Goal: Information Seeking & Learning: Understand process/instructions

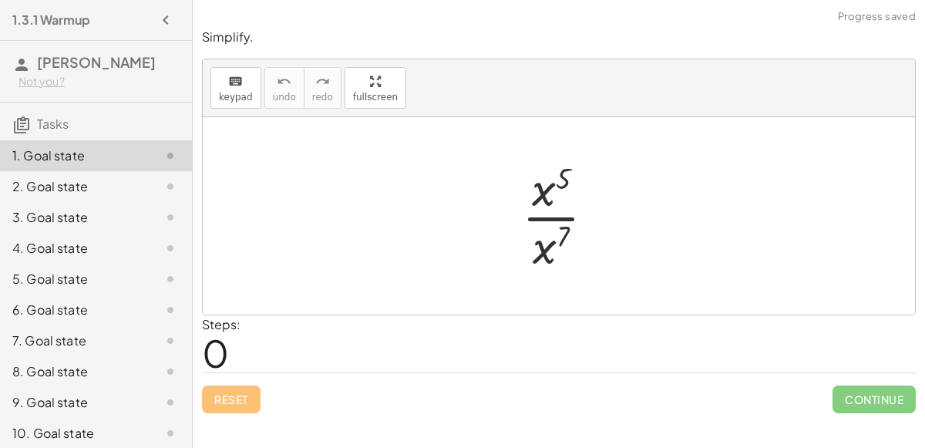
click at [564, 217] on div at bounding box center [564, 216] width 101 height 119
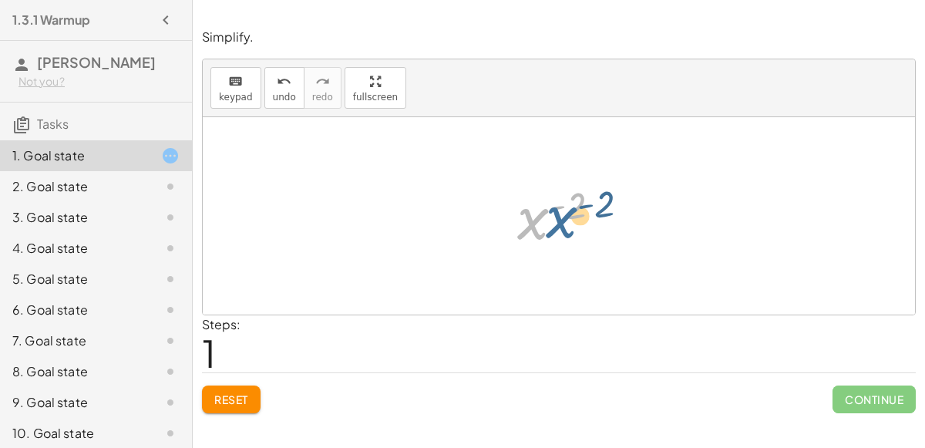
drag, startPoint x: 537, startPoint y: 215, endPoint x: 565, endPoint y: 214, distance: 28.6
click at [565, 214] on div at bounding box center [566, 216] width 112 height 76
click at [558, 206] on div at bounding box center [566, 216] width 112 height 76
click at [585, 215] on div at bounding box center [566, 216] width 112 height 76
click at [551, 219] on div at bounding box center [566, 216] width 112 height 76
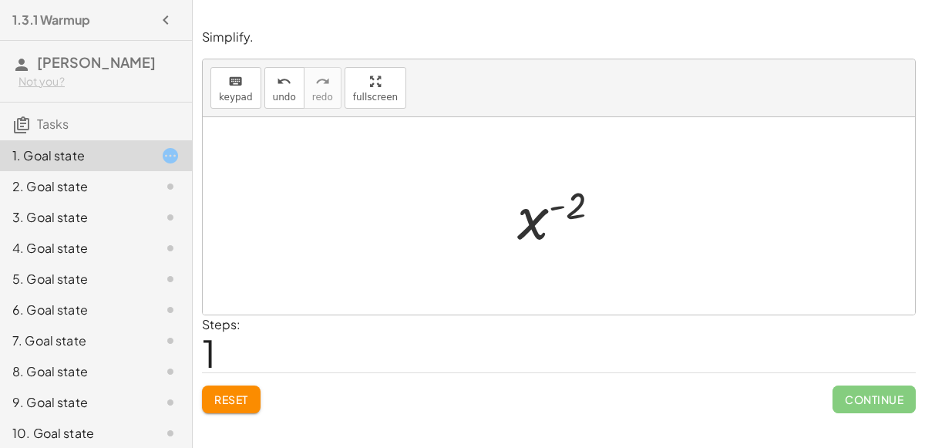
click at [551, 219] on div at bounding box center [566, 216] width 112 height 76
drag, startPoint x: 551, startPoint y: 219, endPoint x: 526, endPoint y: 216, distance: 24.9
click at [526, 216] on div at bounding box center [566, 216] width 112 height 76
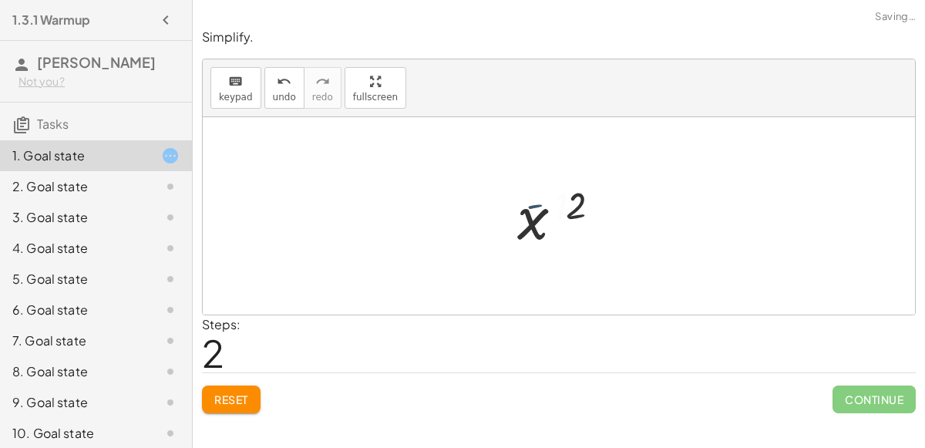
click at [526, 216] on div at bounding box center [565, 216] width 133 height 76
click at [573, 209] on div at bounding box center [565, 216] width 133 height 76
drag, startPoint x: 573, startPoint y: 206, endPoint x: 537, endPoint y: 235, distance: 46.0
click at [537, 235] on div at bounding box center [566, 216] width 112 height 76
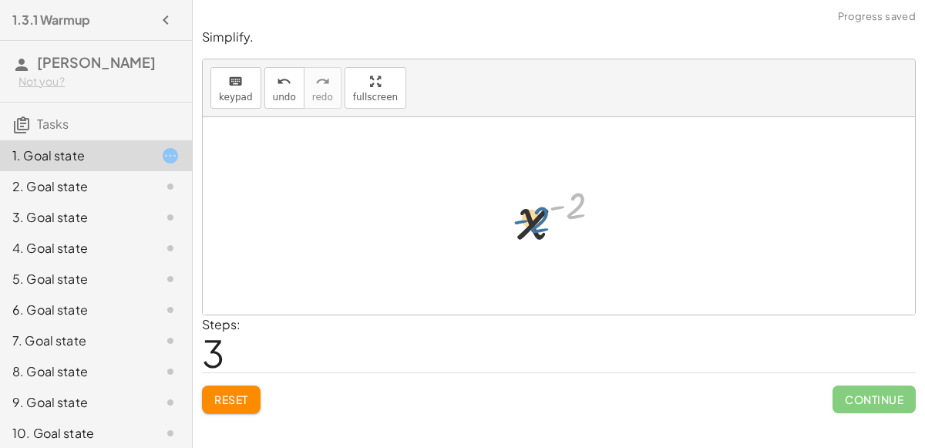
drag, startPoint x: 574, startPoint y: 208, endPoint x: 532, endPoint y: 221, distance: 43.4
click at [532, 221] on div at bounding box center [566, 216] width 112 height 76
click at [558, 209] on div at bounding box center [566, 216] width 112 height 76
drag, startPoint x: 537, startPoint y: 216, endPoint x: 544, endPoint y: 266, distance: 50.6
click at [544, 266] on div "· x 5 · x 7 x ( + 5 − 7 ) x ( - 2 ) x ( · - 1 · 2 ) x ( - 2 ) x ( ) - 2" at bounding box center [559, 215] width 713 height 197
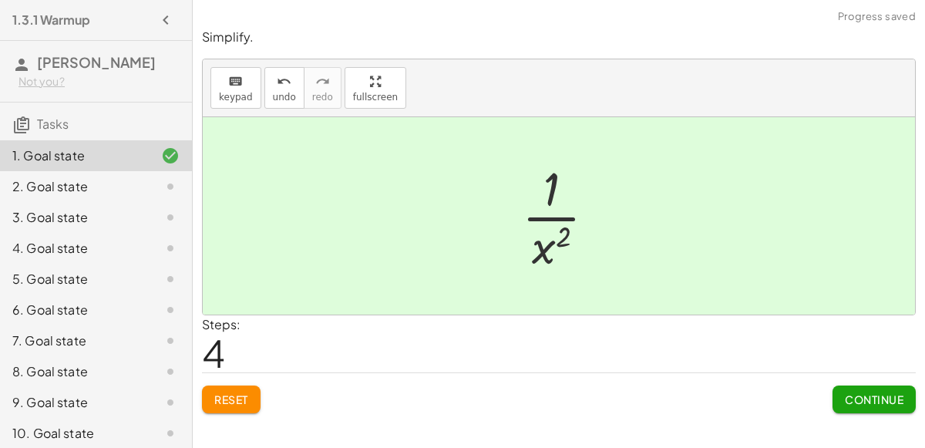
click at [847, 396] on span "Continue" at bounding box center [874, 399] width 59 height 14
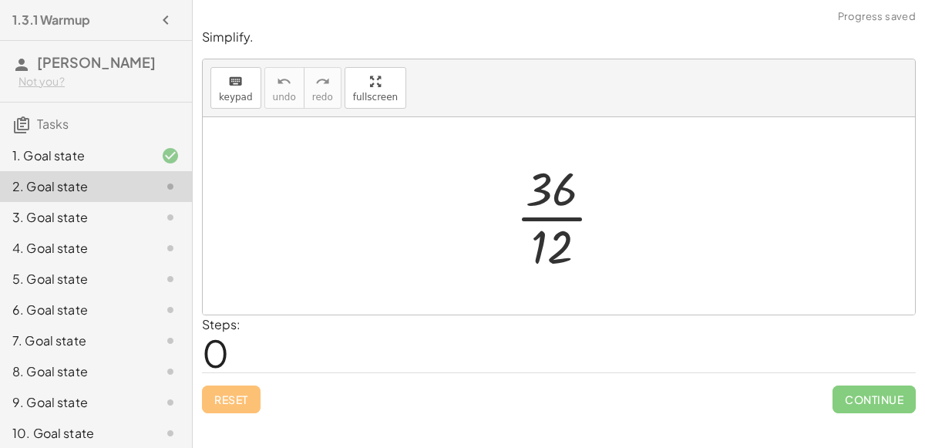
click at [553, 220] on div at bounding box center [565, 216] width 115 height 119
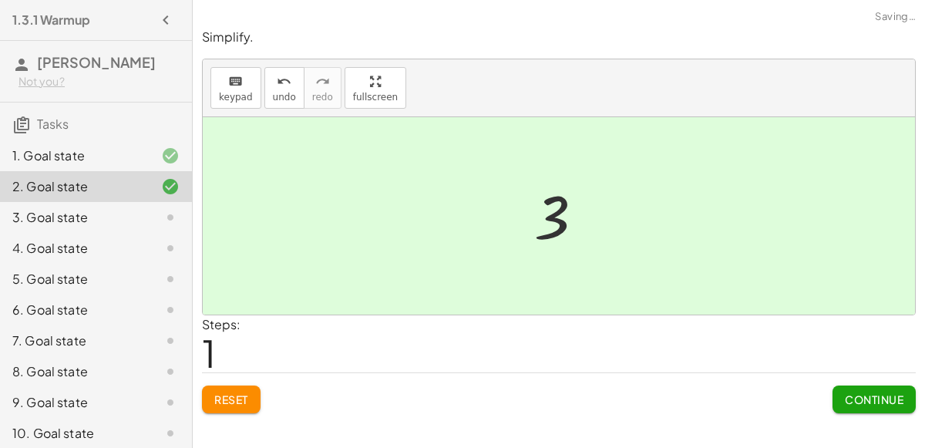
click at [891, 406] on button "Continue" at bounding box center [874, 400] width 83 height 28
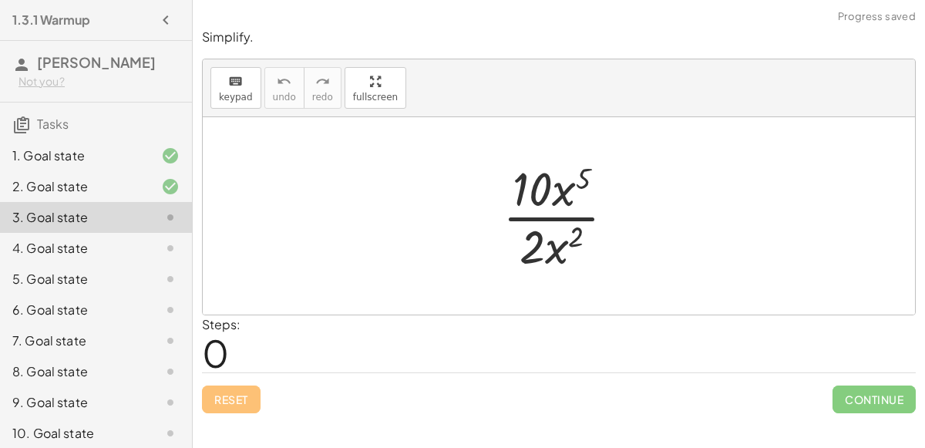
click at [544, 215] on div at bounding box center [565, 216] width 140 height 119
drag, startPoint x: 537, startPoint y: 194, endPoint x: 511, endPoint y: 198, distance: 26.5
click at [511, 198] on div at bounding box center [565, 216] width 140 height 119
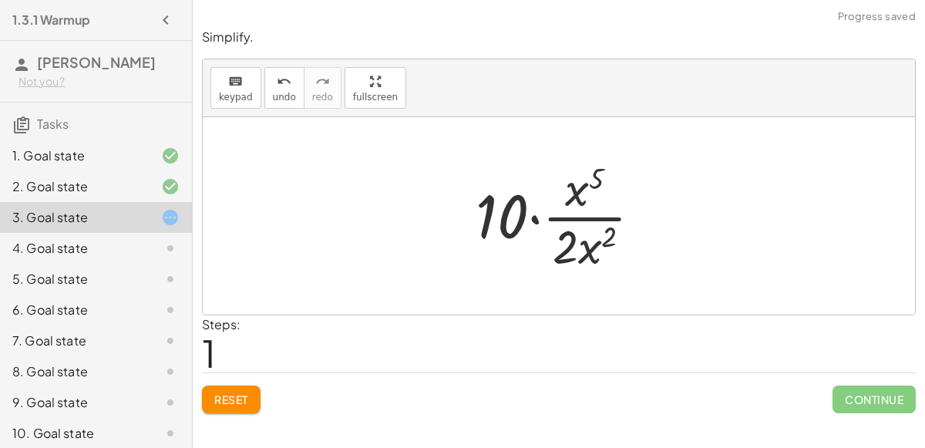
click at [516, 216] on div at bounding box center [565, 216] width 194 height 119
click at [536, 218] on div at bounding box center [565, 216] width 194 height 119
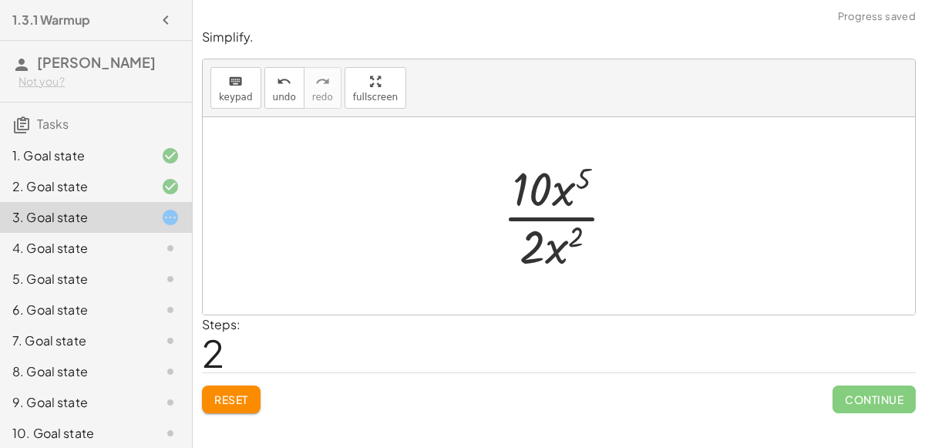
click at [248, 394] on span "Reset" at bounding box center [231, 399] width 34 height 14
click at [539, 192] on div at bounding box center [565, 216] width 140 height 119
click at [559, 196] on div at bounding box center [565, 216] width 140 height 119
drag, startPoint x: 577, startPoint y: 183, endPoint x: 600, endPoint y: 206, distance: 32.7
click at [600, 206] on div at bounding box center [565, 216] width 140 height 119
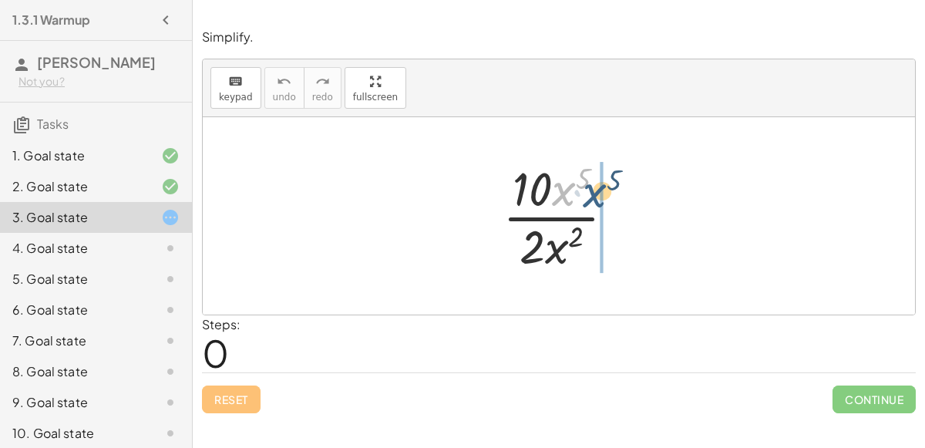
drag, startPoint x: 566, startPoint y: 194, endPoint x: 593, endPoint y: 197, distance: 27.2
click at [593, 197] on div at bounding box center [565, 216] width 140 height 119
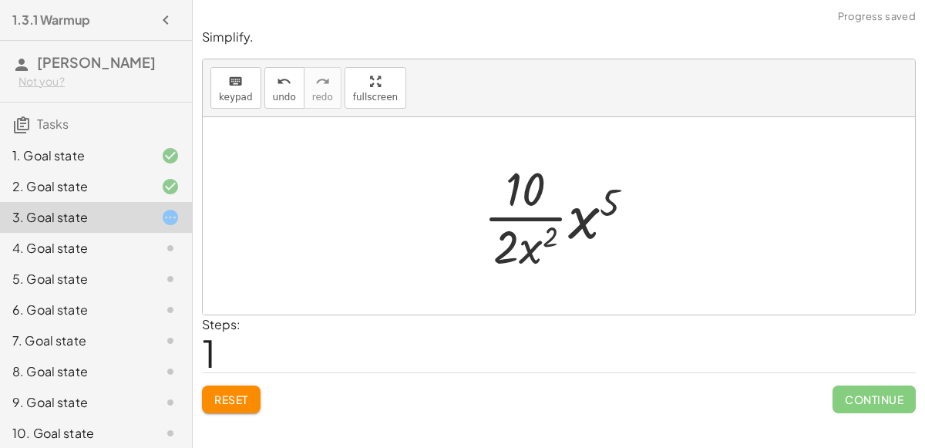
click at [591, 216] on div at bounding box center [565, 216] width 178 height 119
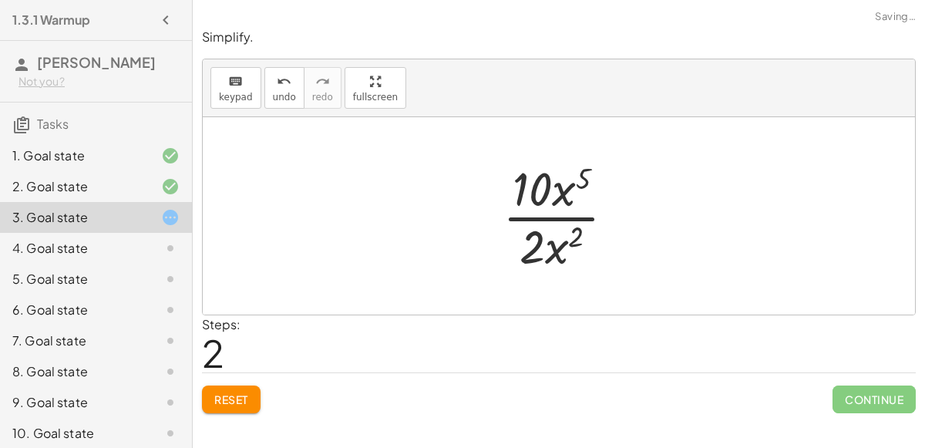
click at [244, 400] on span "Reset" at bounding box center [231, 399] width 34 height 14
click at [528, 194] on div at bounding box center [565, 216] width 140 height 119
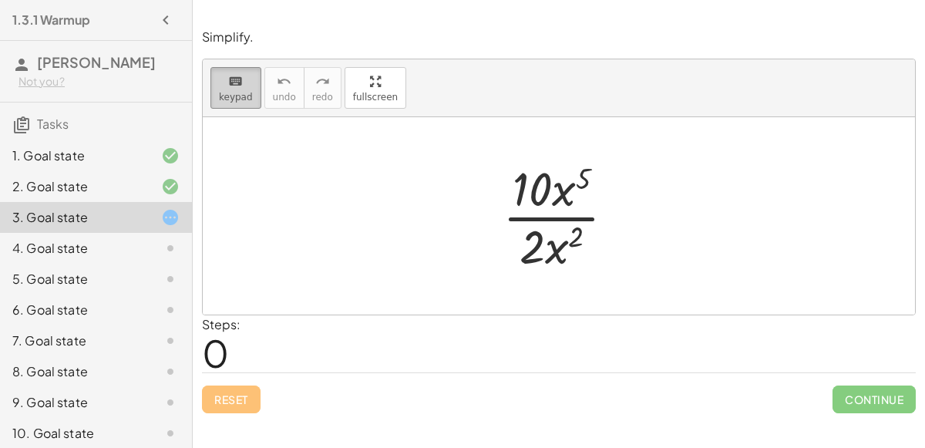
click at [241, 96] on span "keypad" at bounding box center [236, 97] width 34 height 11
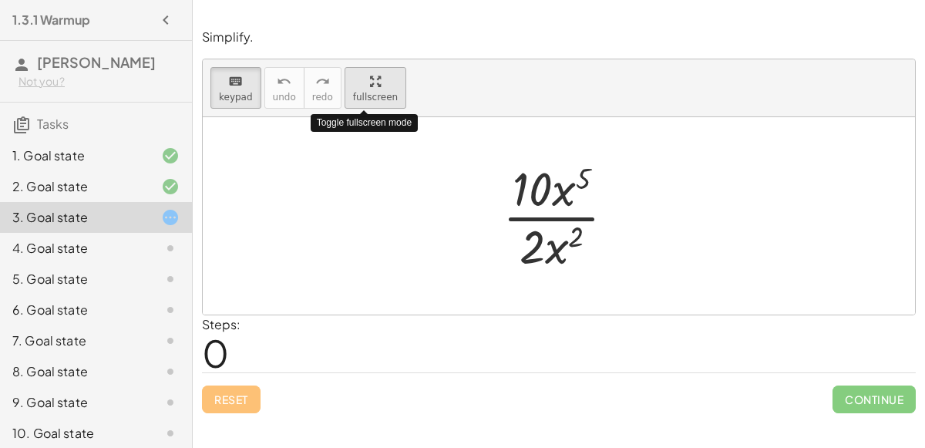
click at [370, 87] on icon "button" at bounding box center [375, 81] width 11 height 19
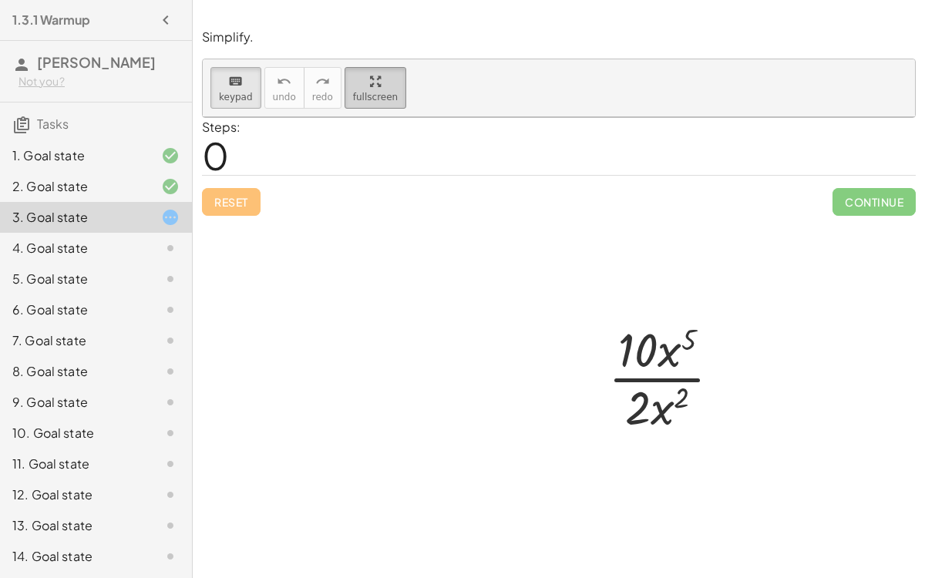
click at [353, 92] on span "fullscreen" at bounding box center [375, 97] width 45 height 11
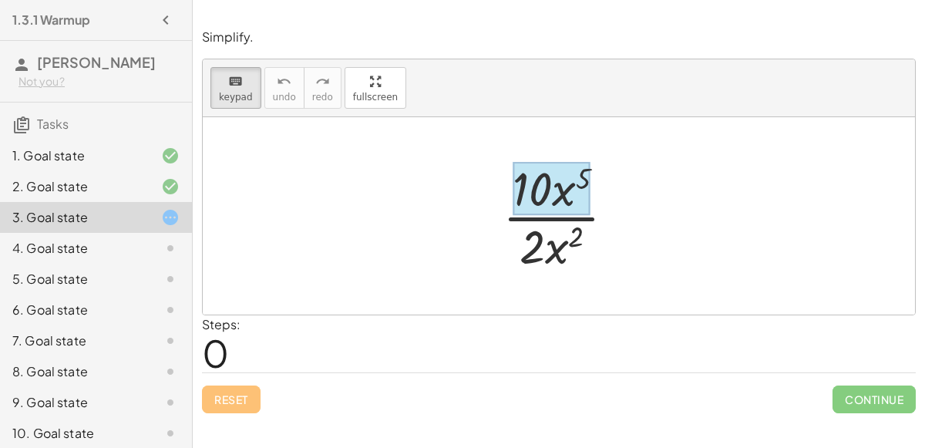
drag, startPoint x: 575, startPoint y: 240, endPoint x: 584, endPoint y: 184, distance: 56.9
click at [584, 184] on div at bounding box center [552, 189] width 78 height 54
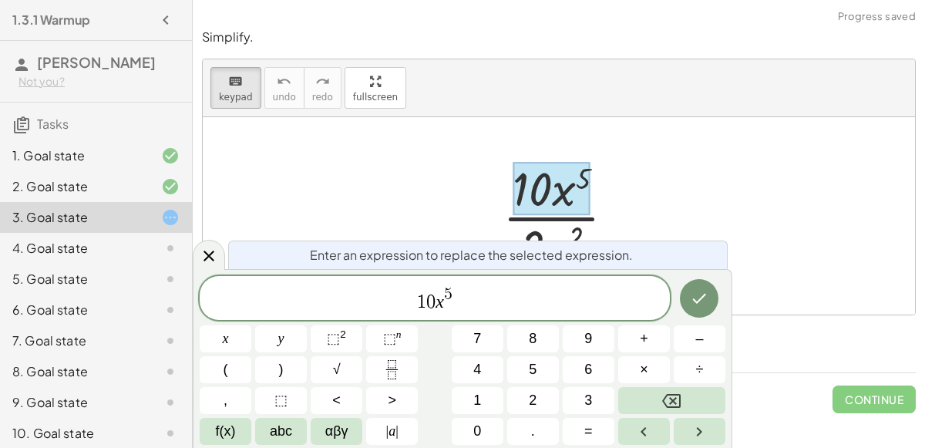
click at [691, 172] on div at bounding box center [559, 215] width 713 height 197
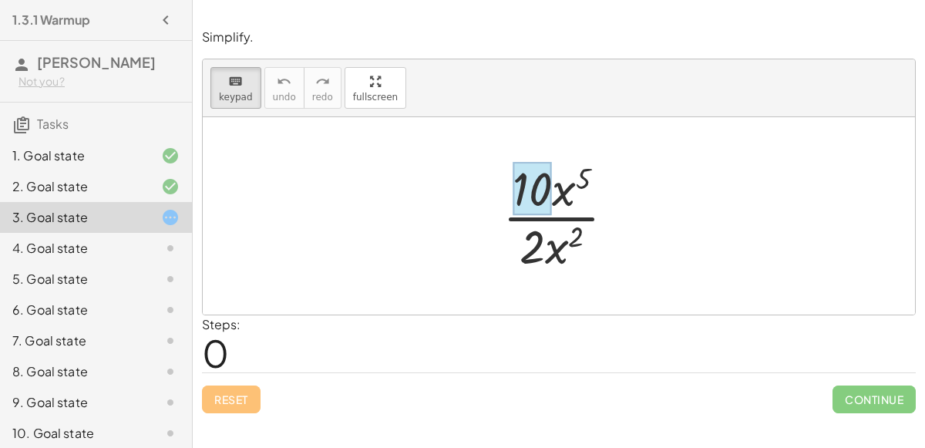
drag, startPoint x: 541, startPoint y: 241, endPoint x: 524, endPoint y: 174, distance: 69.2
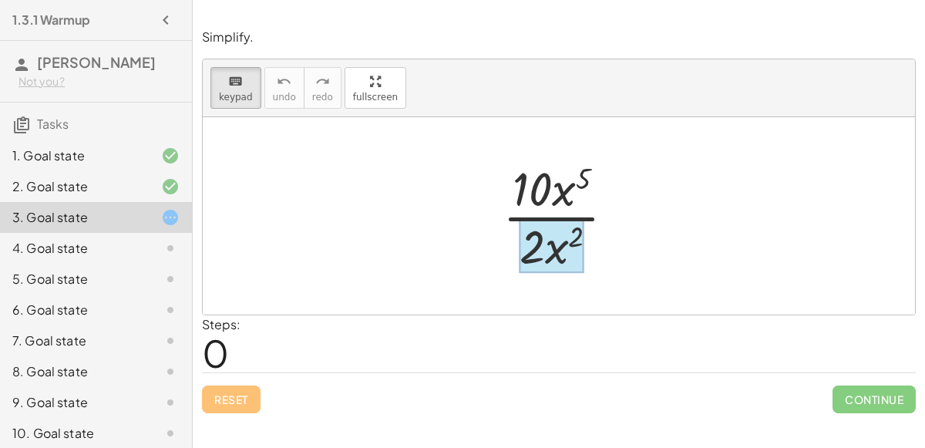
click at [554, 254] on div at bounding box center [552, 246] width 65 height 54
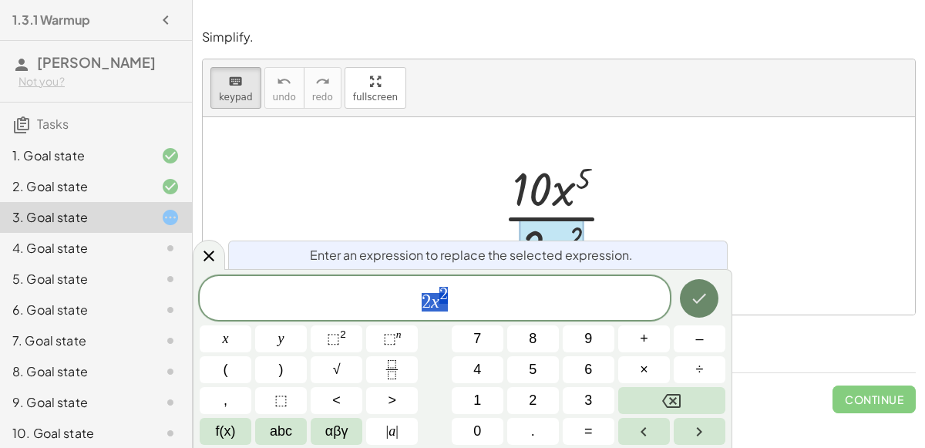
click at [706, 291] on icon "Done" at bounding box center [699, 298] width 19 height 19
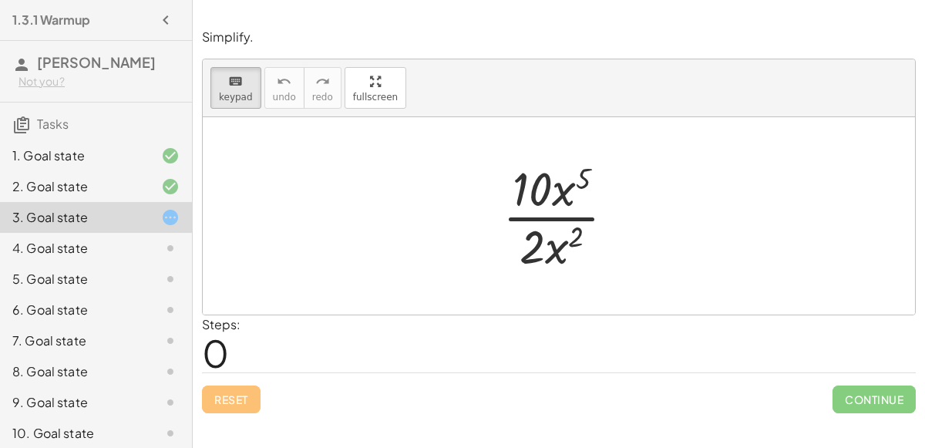
click at [243, 396] on div "Reset Continue" at bounding box center [559, 392] width 714 height 41
click at [135, 87] on div "Not you?" at bounding box center [99, 81] width 161 height 15
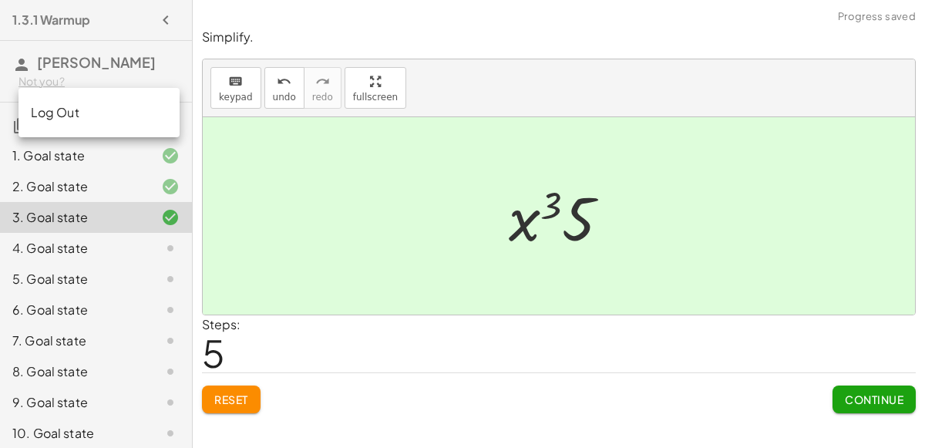
click at [864, 389] on button "Continue" at bounding box center [874, 400] width 83 height 28
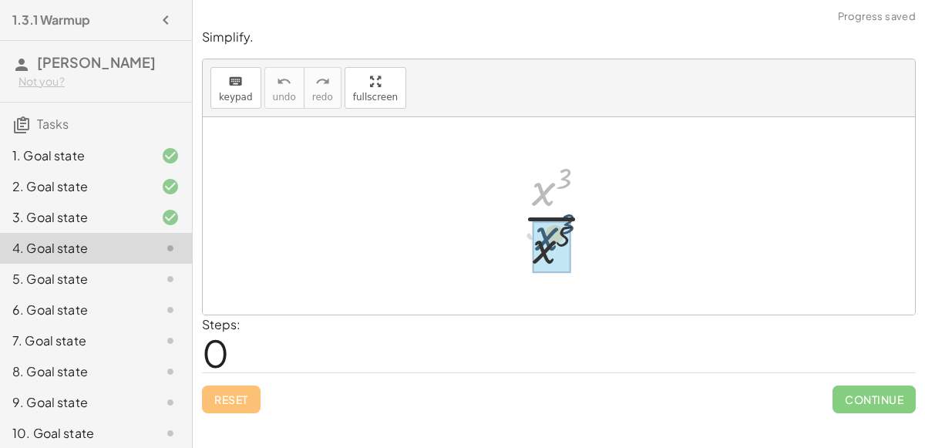
drag, startPoint x: 544, startPoint y: 193, endPoint x: 550, endPoint y: 244, distance: 51.2
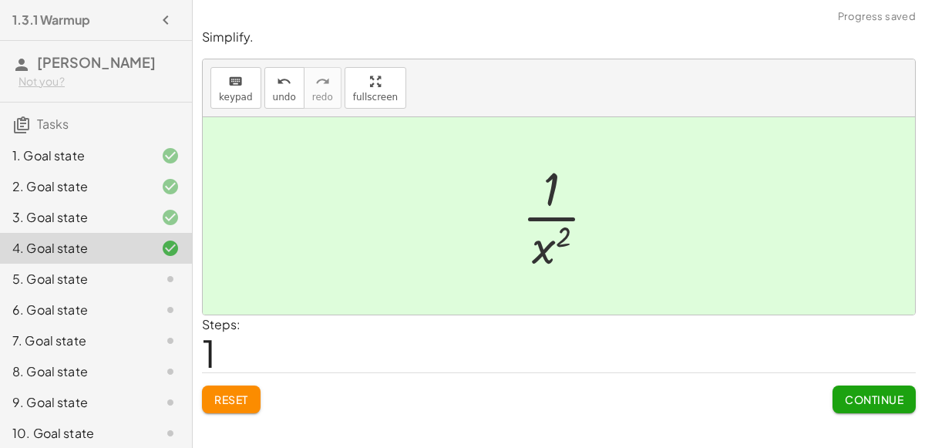
click at [854, 395] on span "Continue" at bounding box center [874, 399] width 59 height 14
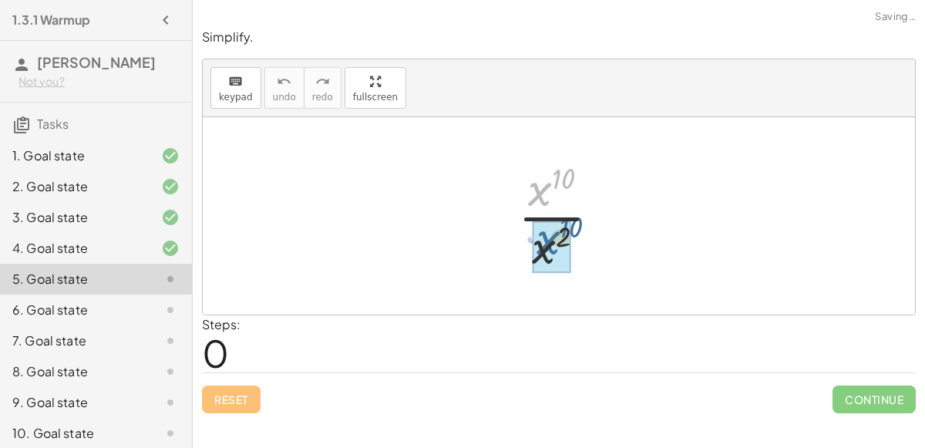
drag, startPoint x: 539, startPoint y: 200, endPoint x: 547, endPoint y: 250, distance: 50.1
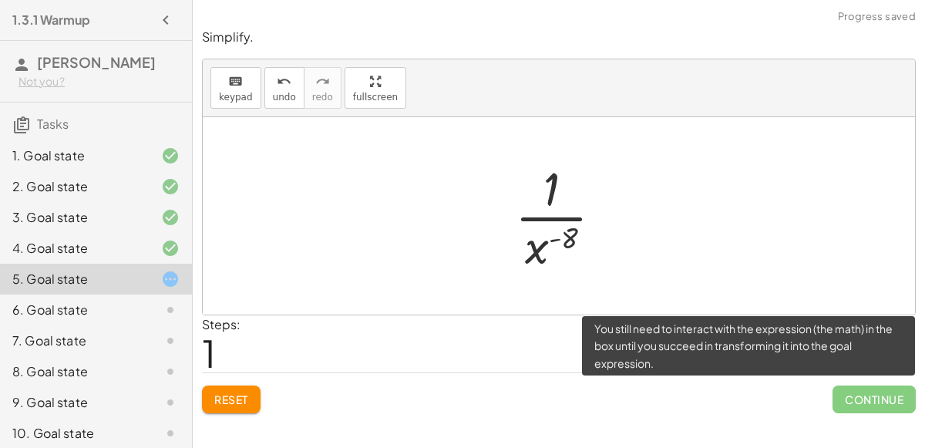
click at [861, 394] on span "Continue" at bounding box center [874, 400] width 83 height 28
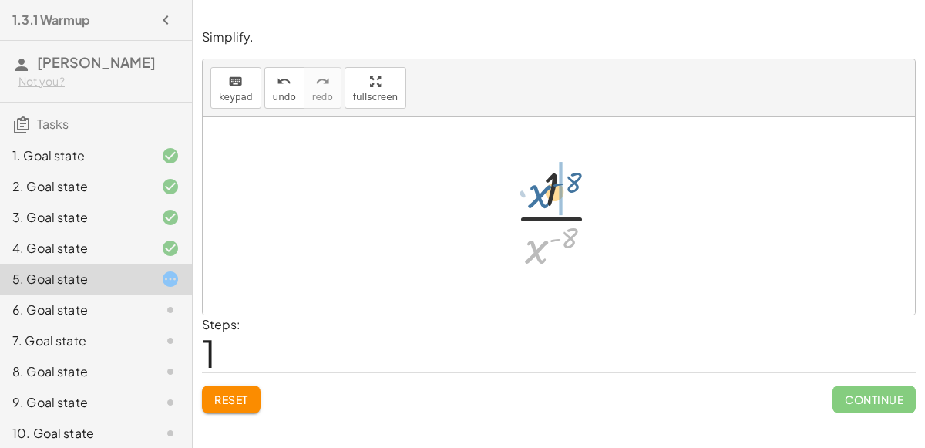
drag, startPoint x: 536, startPoint y: 248, endPoint x: 541, endPoint y: 187, distance: 61.2
click at [541, 187] on div at bounding box center [565, 216] width 116 height 119
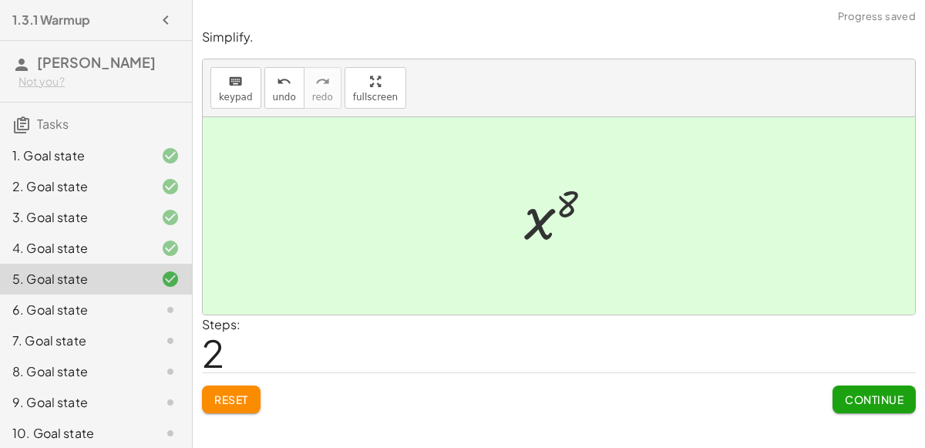
click at [861, 392] on span "Continue" at bounding box center [874, 399] width 59 height 14
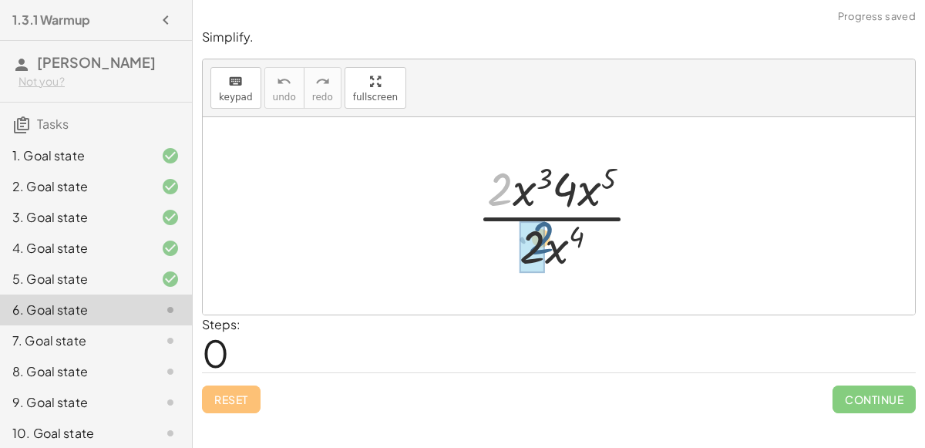
drag, startPoint x: 500, startPoint y: 186, endPoint x: 539, endPoint y: 236, distance: 63.2
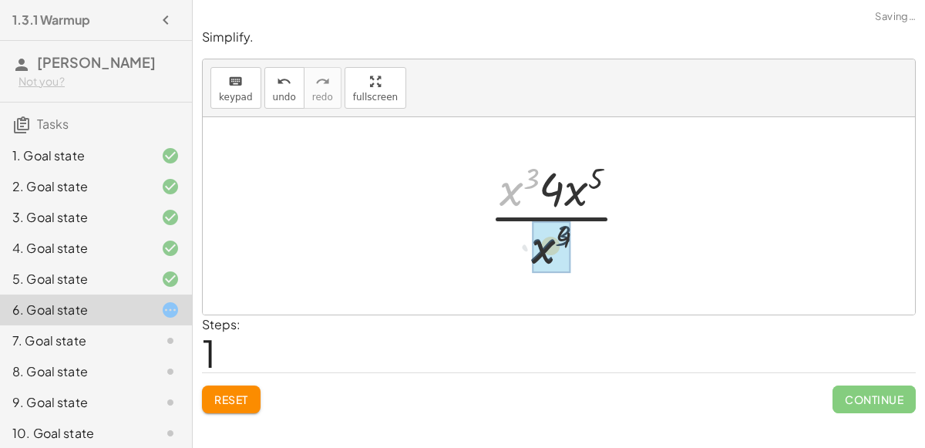
drag, startPoint x: 514, startPoint y: 185, endPoint x: 547, endPoint y: 244, distance: 67.3
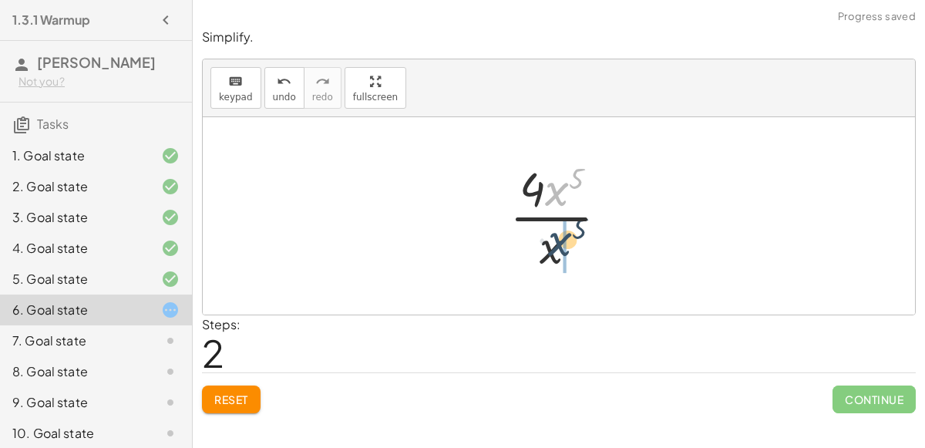
drag, startPoint x: 555, startPoint y: 194, endPoint x: 559, endPoint y: 248, distance: 54.1
click at [559, 248] on div at bounding box center [565, 216] width 126 height 119
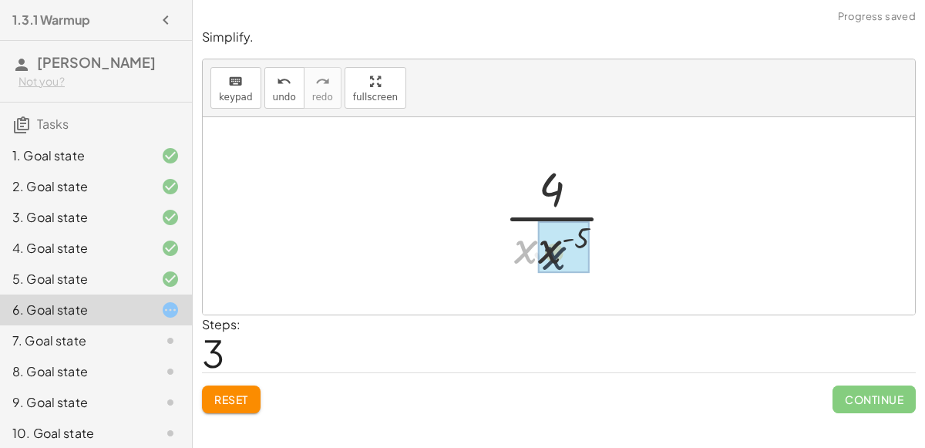
drag, startPoint x: 528, startPoint y: 248, endPoint x: 557, endPoint y: 254, distance: 29.2
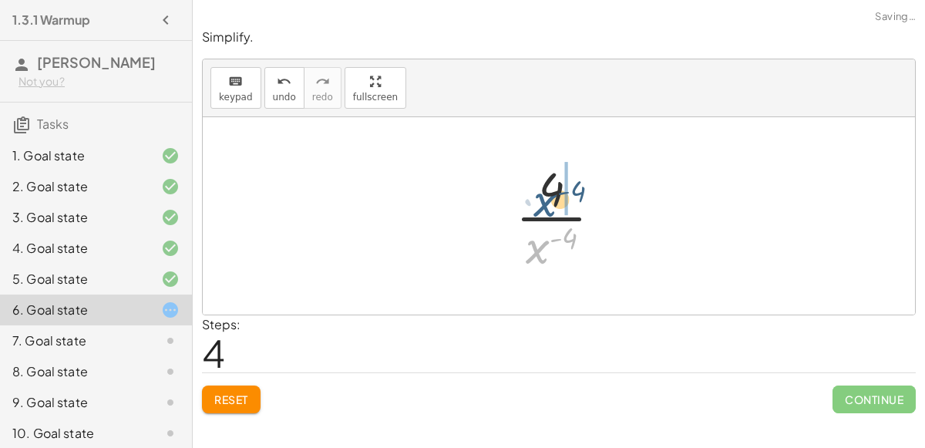
drag, startPoint x: 536, startPoint y: 242, endPoint x: 544, endPoint y: 190, distance: 53.0
click at [544, 190] on div at bounding box center [565, 216] width 114 height 119
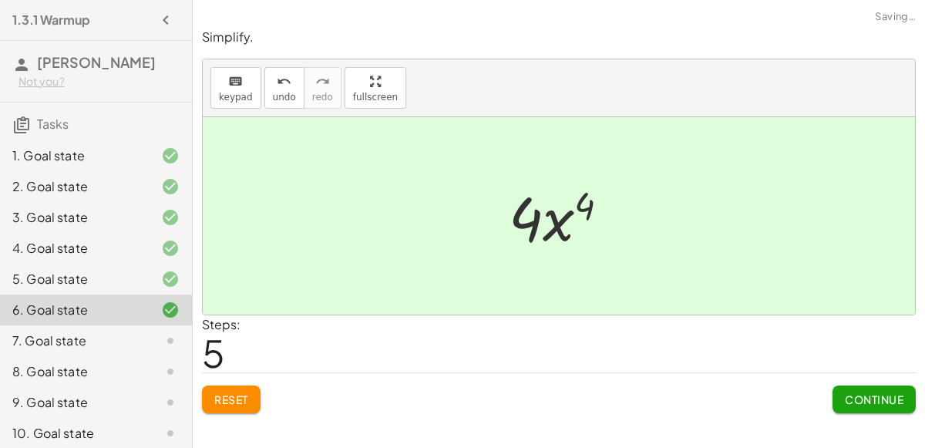
click at [875, 397] on span "Continue" at bounding box center [874, 399] width 59 height 14
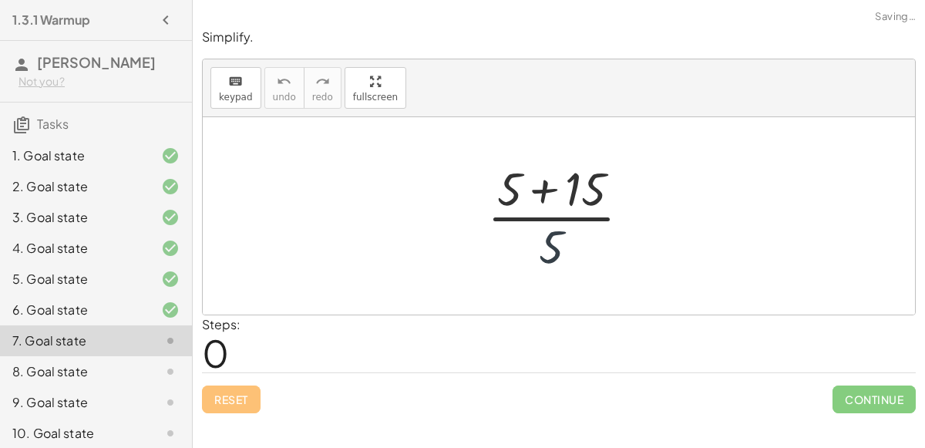
click at [554, 234] on div at bounding box center [565, 216] width 171 height 119
click at [541, 183] on div at bounding box center [565, 216] width 171 height 119
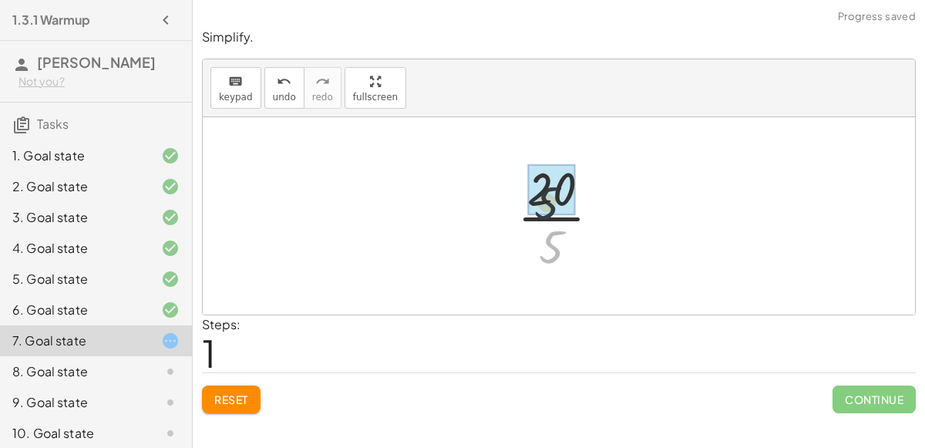
drag, startPoint x: 555, startPoint y: 245, endPoint x: 550, endPoint y: 197, distance: 48.9
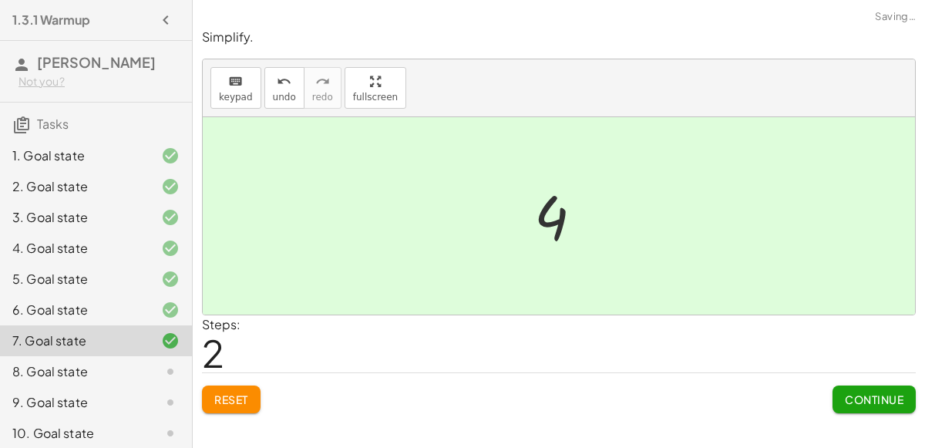
click at [860, 397] on span "Continue" at bounding box center [874, 399] width 59 height 14
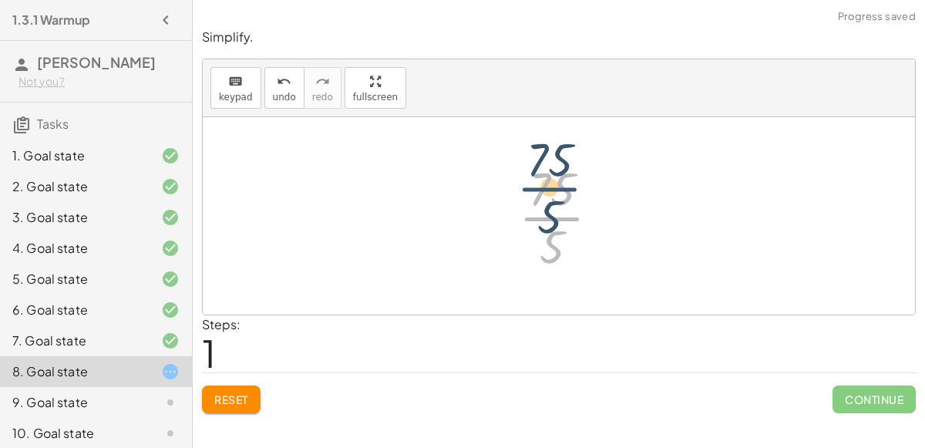
drag, startPoint x: 556, startPoint y: 227, endPoint x: 554, endPoint y: 198, distance: 29.4
click at [554, 198] on div at bounding box center [565, 216] width 109 height 119
drag, startPoint x: 555, startPoint y: 234, endPoint x: 554, endPoint y: 189, distance: 45.5
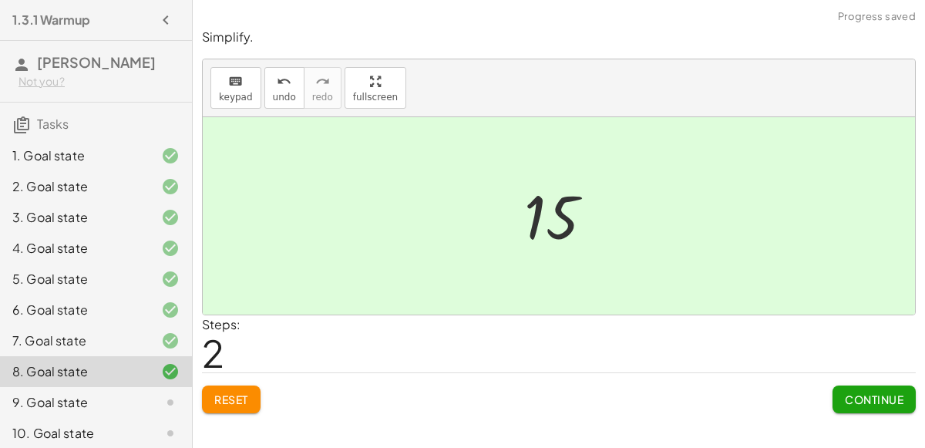
click at [863, 396] on span "Continue" at bounding box center [874, 399] width 59 height 14
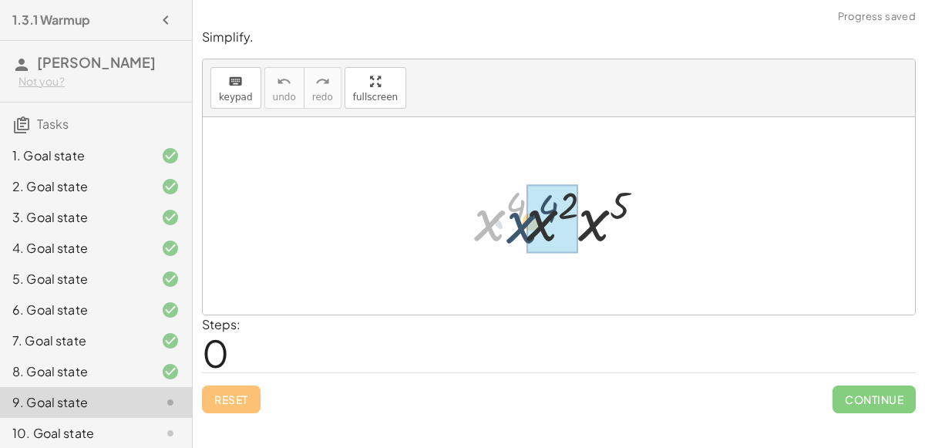
drag, startPoint x: 498, startPoint y: 214, endPoint x: 541, endPoint y: 220, distance: 42.8
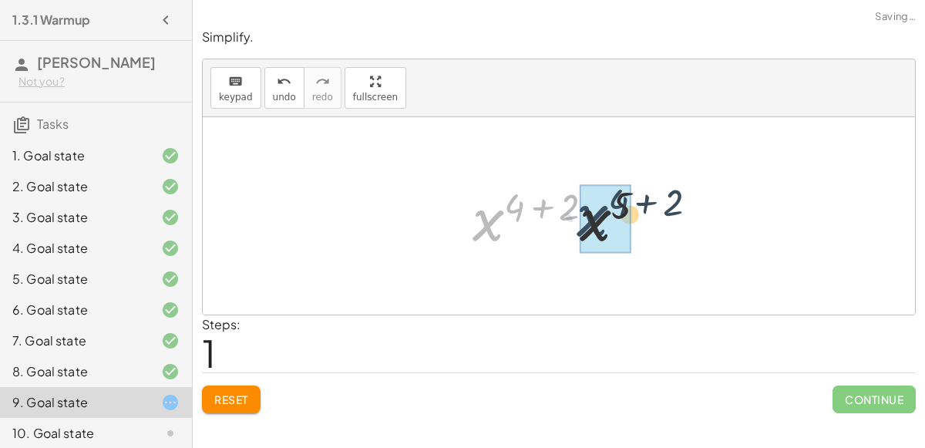
drag, startPoint x: 483, startPoint y: 221, endPoint x: 585, endPoint y: 221, distance: 101.0
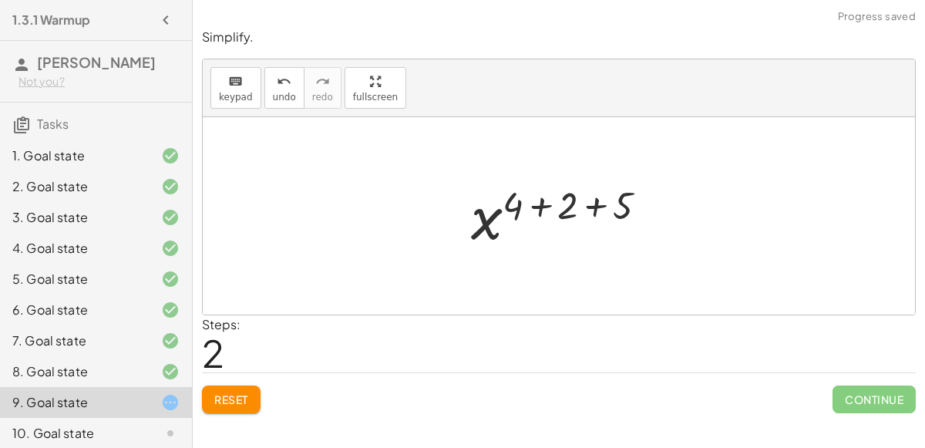
click at [543, 206] on div at bounding box center [565, 216] width 204 height 76
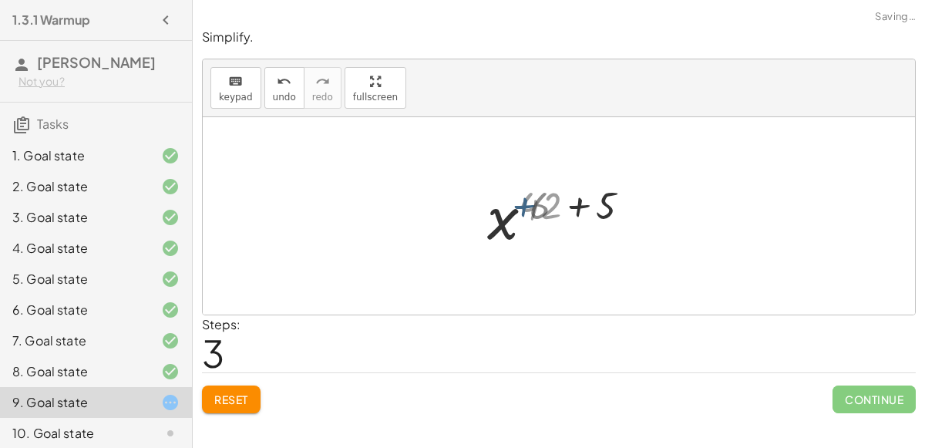
click at [543, 206] on div at bounding box center [564, 216] width 149 height 76
click at [566, 210] on div at bounding box center [564, 216] width 149 height 76
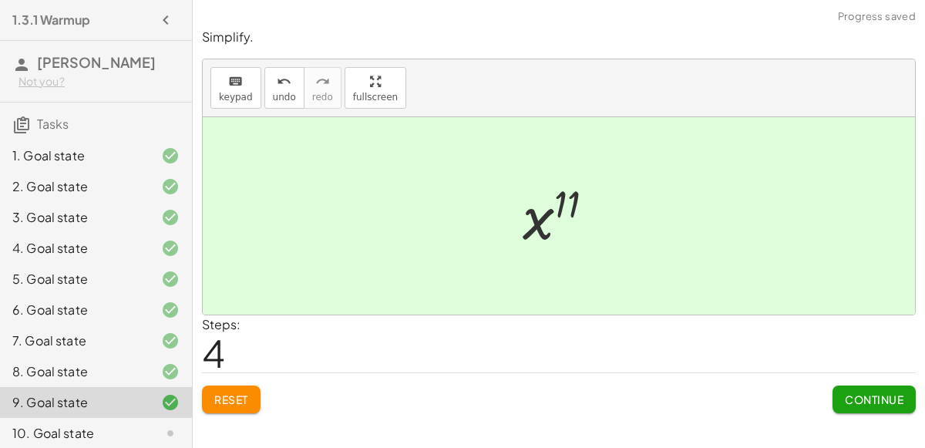
click at [890, 396] on span "Continue" at bounding box center [874, 399] width 59 height 14
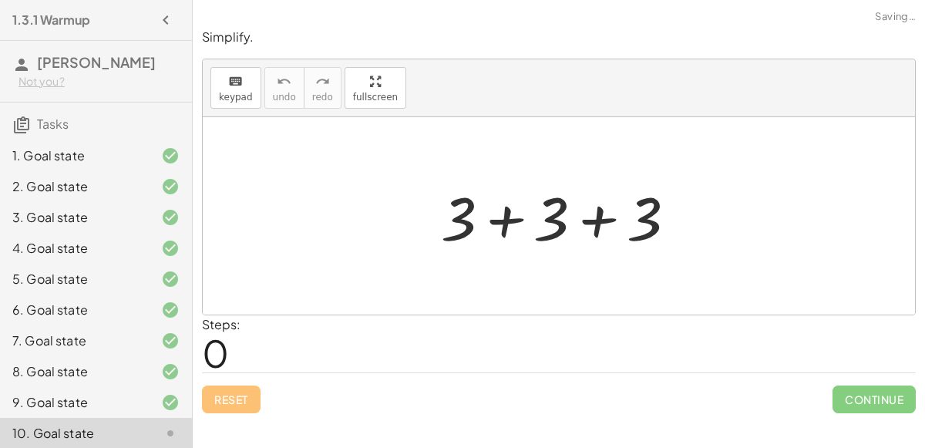
click at [506, 214] on div at bounding box center [564, 216] width 263 height 79
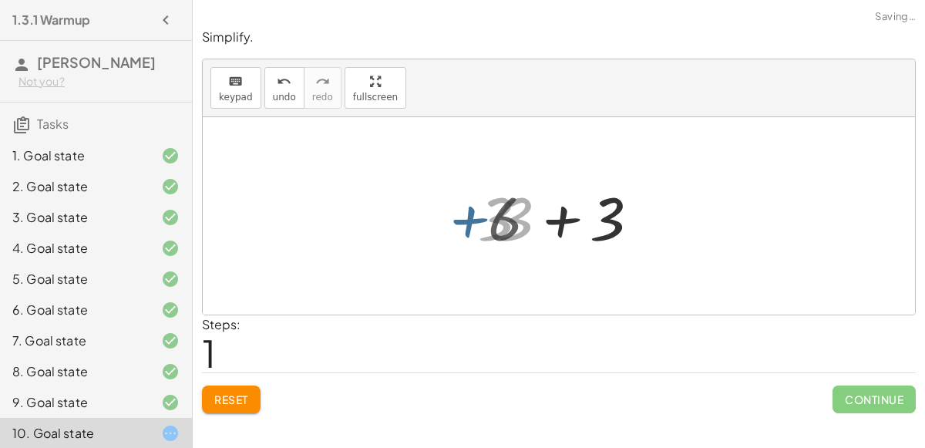
click at [554, 220] on div at bounding box center [565, 216] width 170 height 79
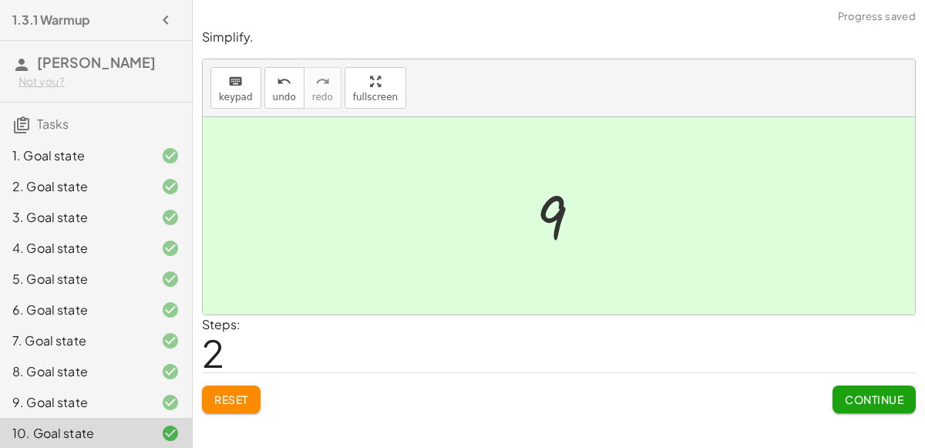
click at [885, 401] on span "Continue" at bounding box center [874, 399] width 59 height 14
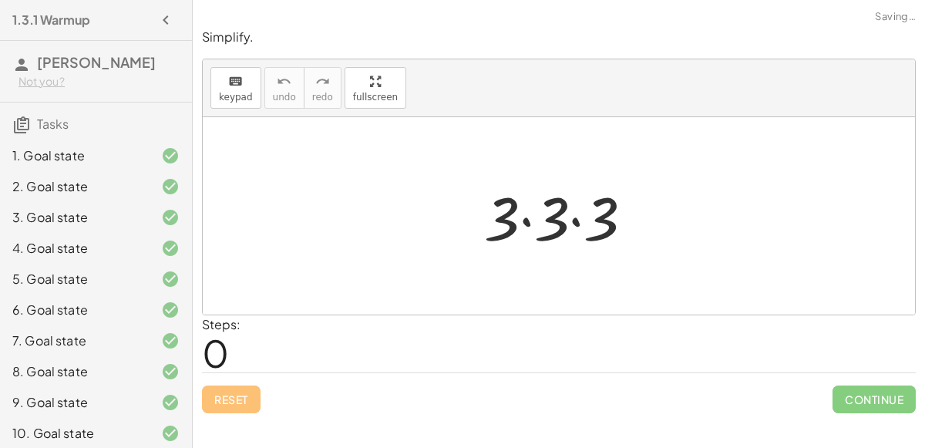
click at [524, 221] on div at bounding box center [565, 216] width 177 height 79
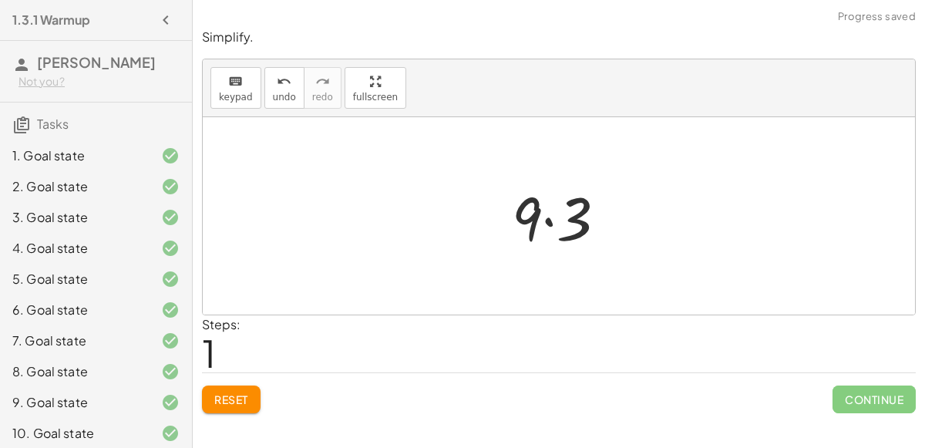
click at [547, 222] on div at bounding box center [565, 216] width 123 height 79
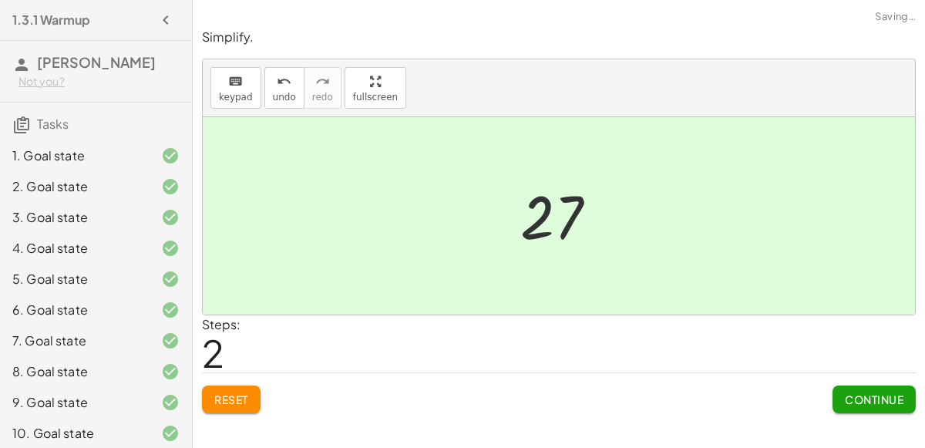
click at [845, 392] on span "Continue" at bounding box center [874, 399] width 59 height 14
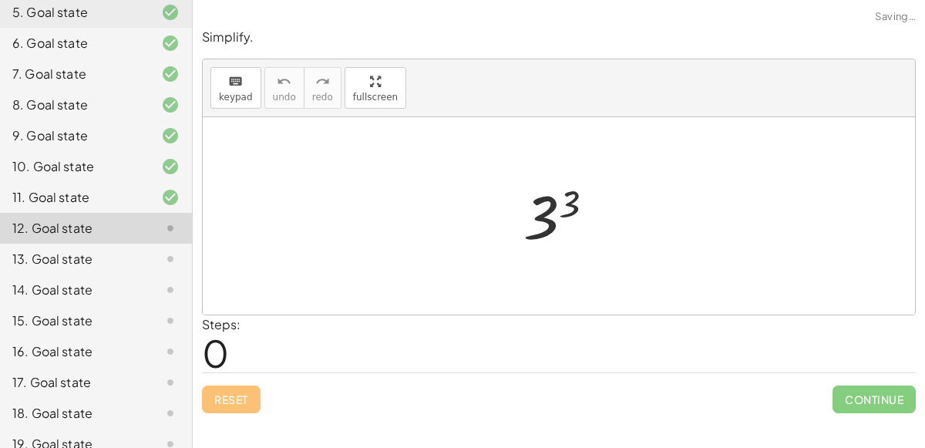
scroll to position [345, 0]
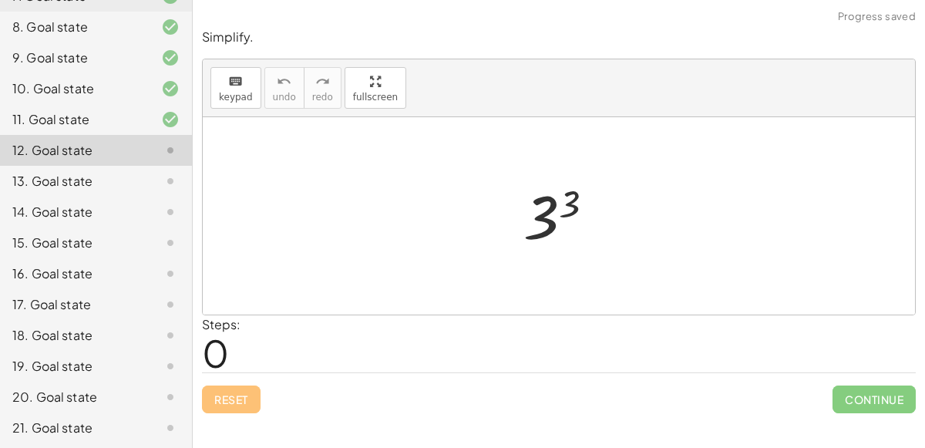
click at [560, 204] on div at bounding box center [565, 216] width 99 height 76
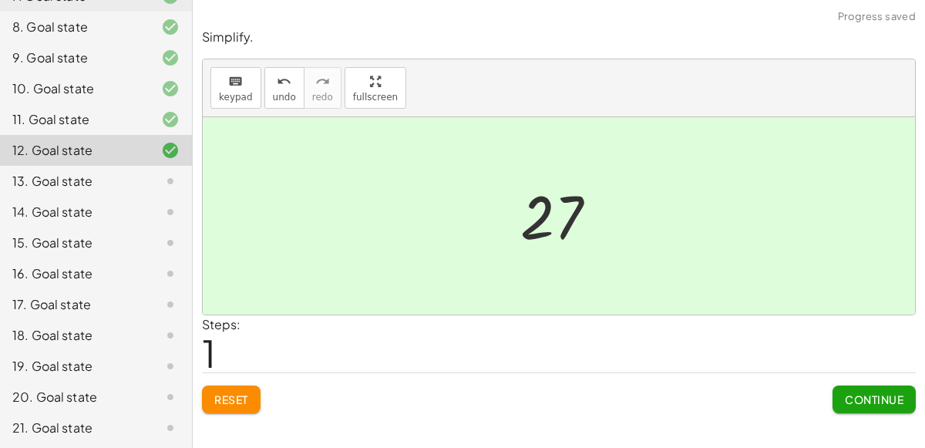
click at [874, 389] on button "Continue" at bounding box center [874, 400] width 83 height 28
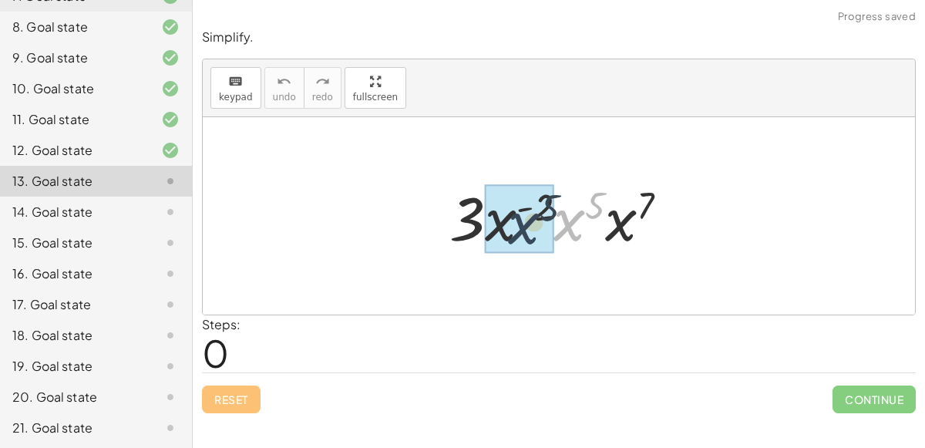
drag, startPoint x: 566, startPoint y: 227, endPoint x: 520, endPoint y: 230, distance: 46.3
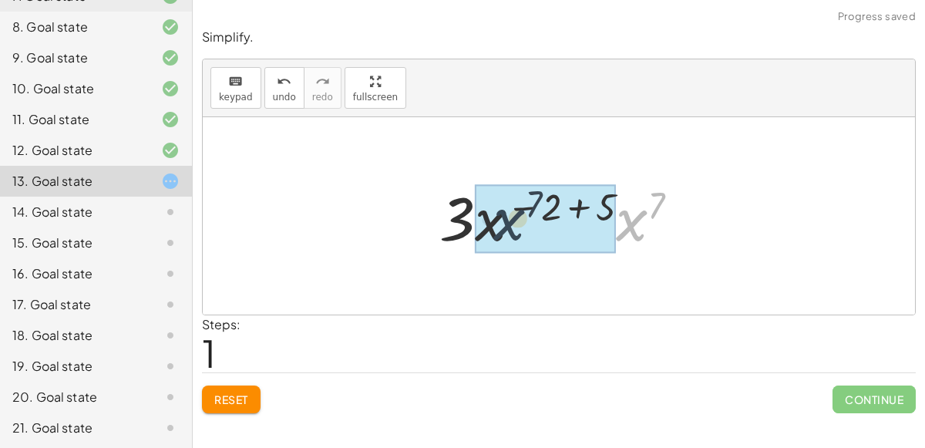
drag, startPoint x: 627, startPoint y: 228, endPoint x: 483, endPoint y: 230, distance: 144.2
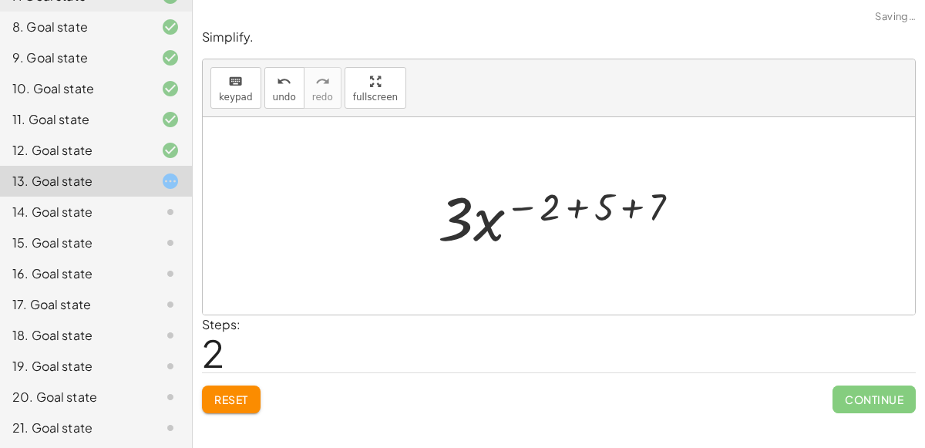
click at [575, 210] on div at bounding box center [565, 216] width 270 height 79
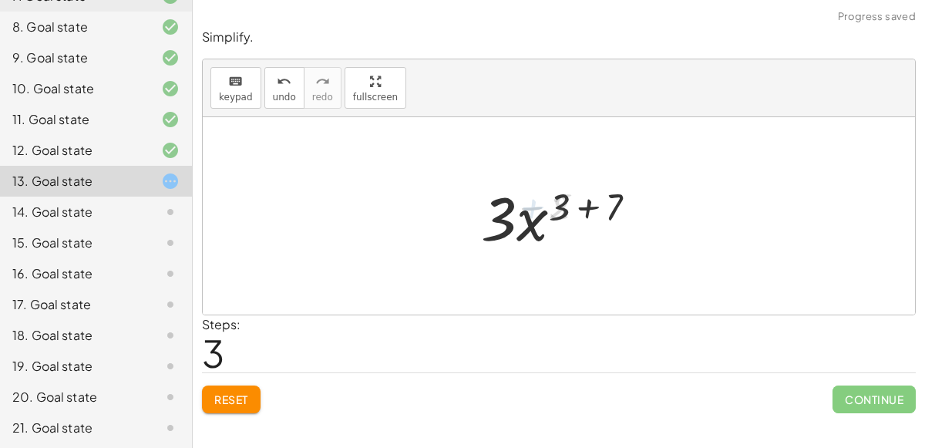
click at [575, 210] on div at bounding box center [565, 216] width 182 height 79
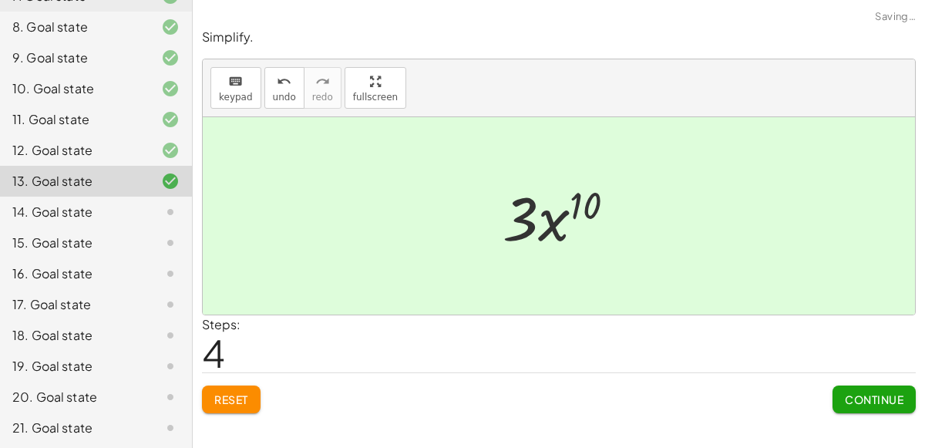
click at [845, 405] on button "Continue" at bounding box center [874, 400] width 83 height 28
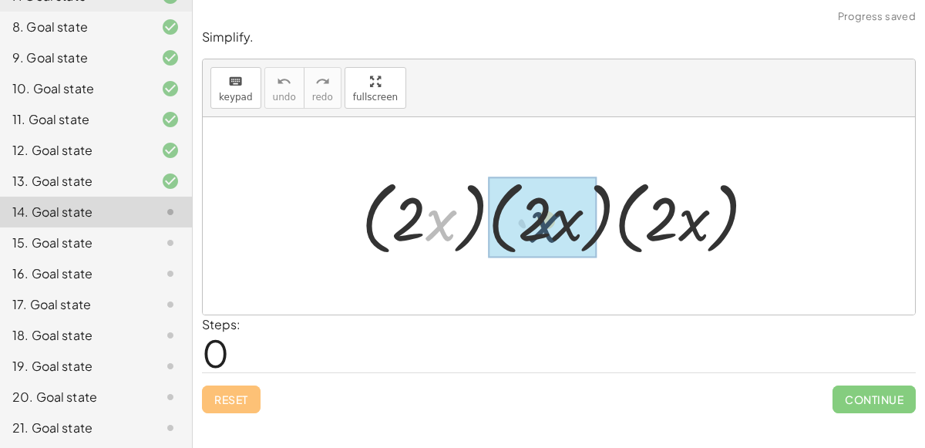
drag, startPoint x: 428, startPoint y: 222, endPoint x: 555, endPoint y: 221, distance: 127.2
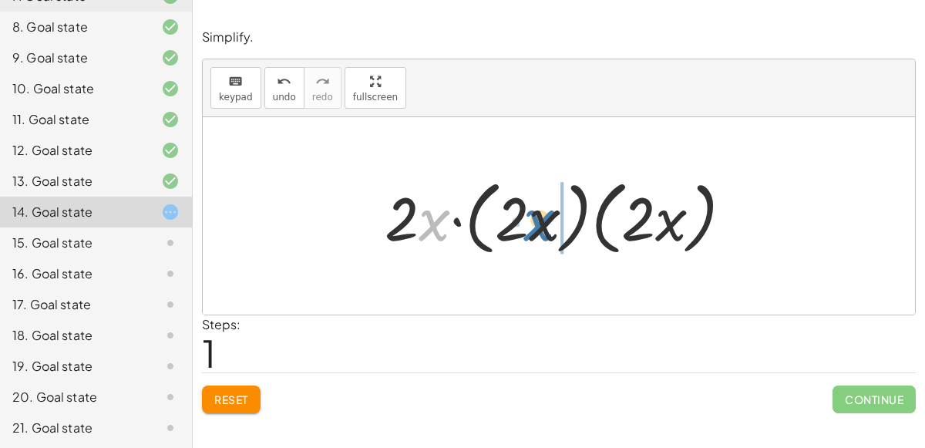
drag, startPoint x: 433, startPoint y: 219, endPoint x: 544, endPoint y: 218, distance: 111.8
click at [544, 218] on div at bounding box center [565, 216] width 376 height 89
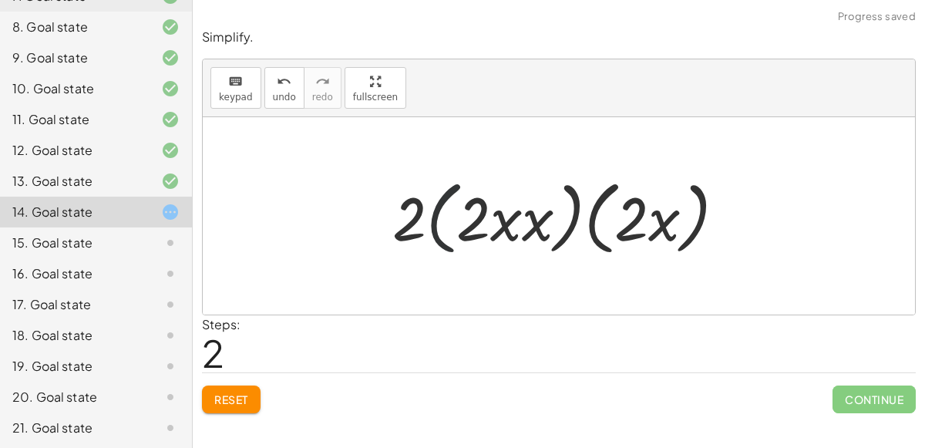
click at [433, 221] on div at bounding box center [565, 216] width 361 height 89
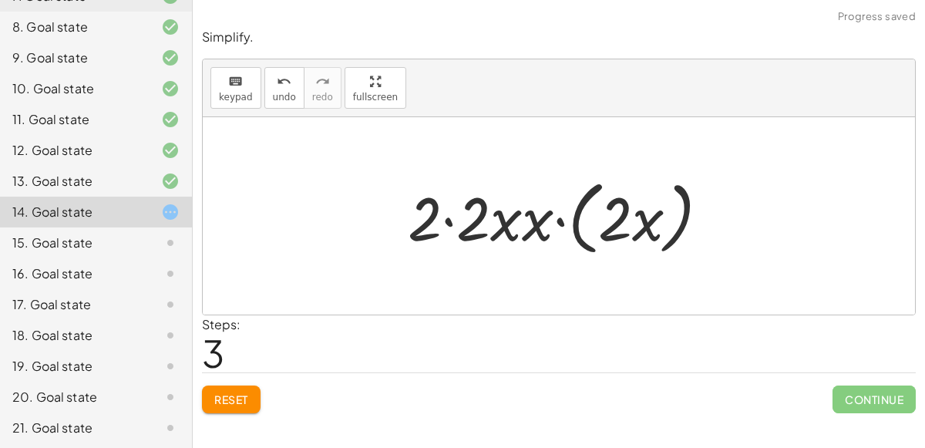
click at [450, 221] on div at bounding box center [564, 216] width 329 height 89
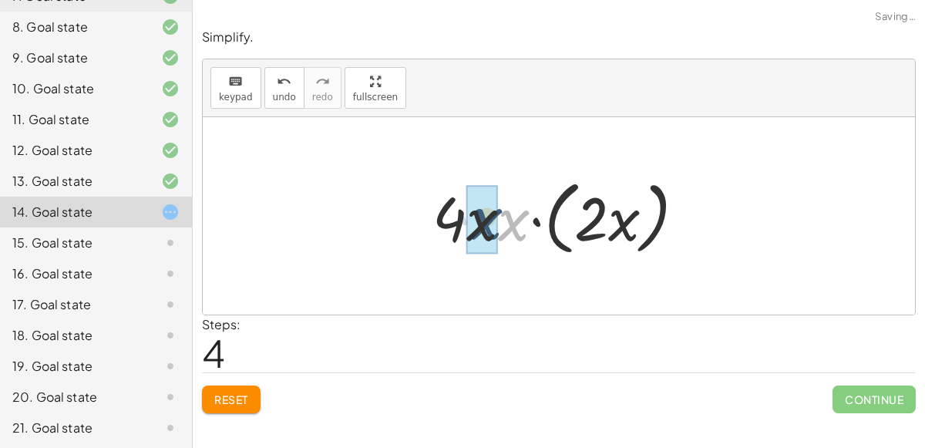
drag, startPoint x: 513, startPoint y: 223, endPoint x: 483, endPoint y: 217, distance: 30.6
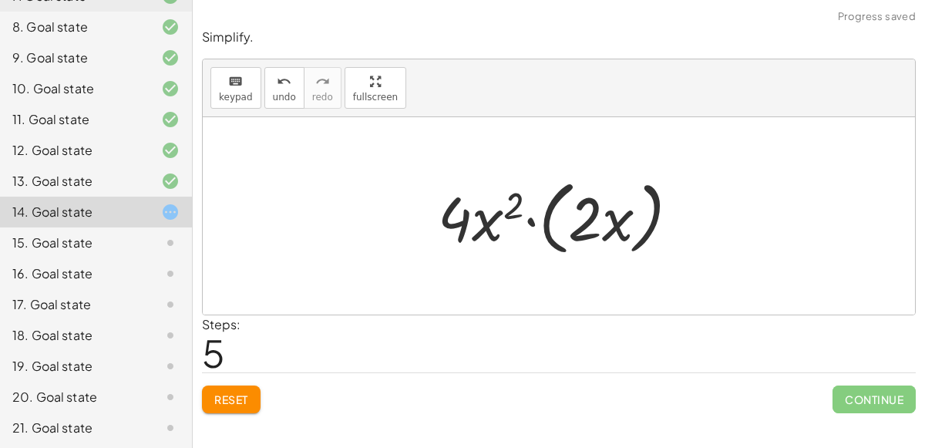
click at [528, 221] on div at bounding box center [565, 216] width 270 height 89
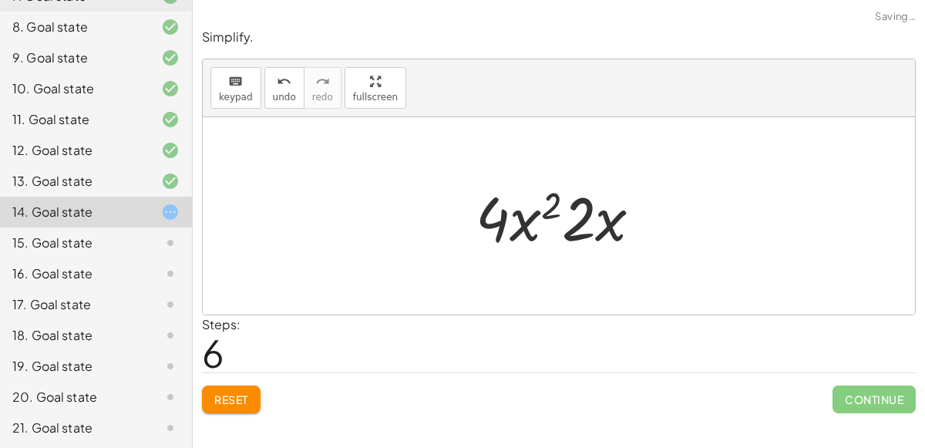
click at [578, 221] on div at bounding box center [565, 216] width 194 height 79
drag, startPoint x: 581, startPoint y: 228, endPoint x: 493, endPoint y: 226, distance: 87.9
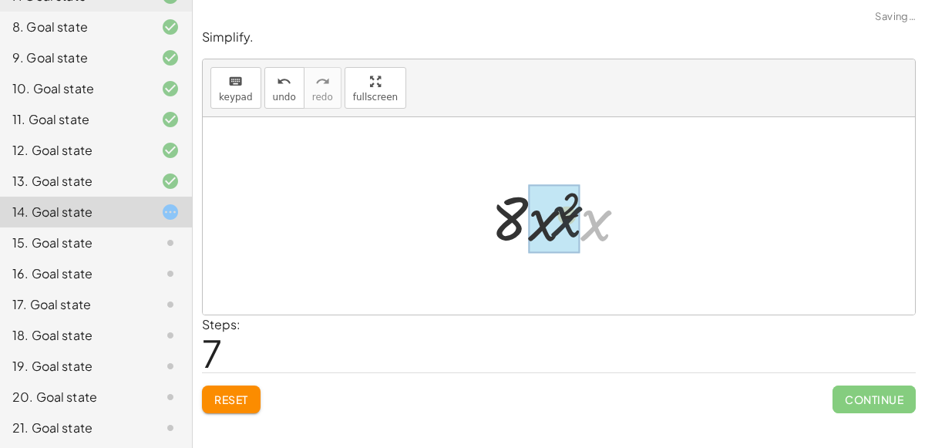
drag, startPoint x: 587, startPoint y: 227, endPoint x: 555, endPoint y: 224, distance: 31.8
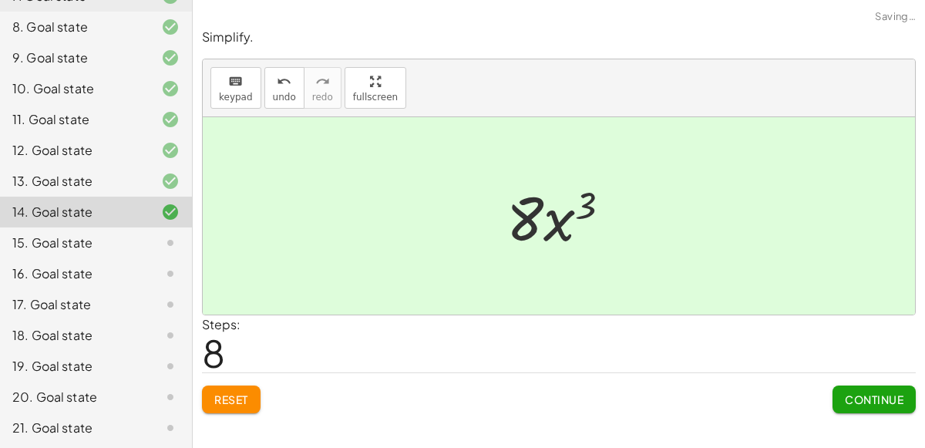
click at [884, 399] on span "Continue" at bounding box center [874, 399] width 59 height 14
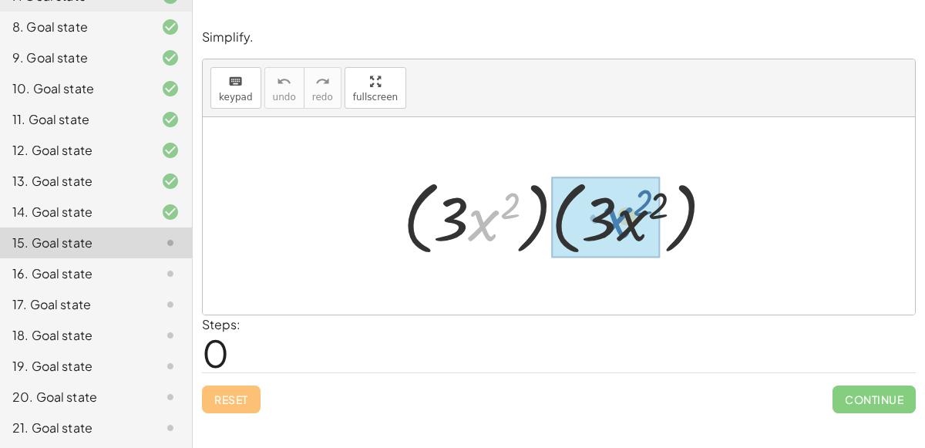
drag, startPoint x: 492, startPoint y: 224, endPoint x: 631, endPoint y: 218, distance: 138.9
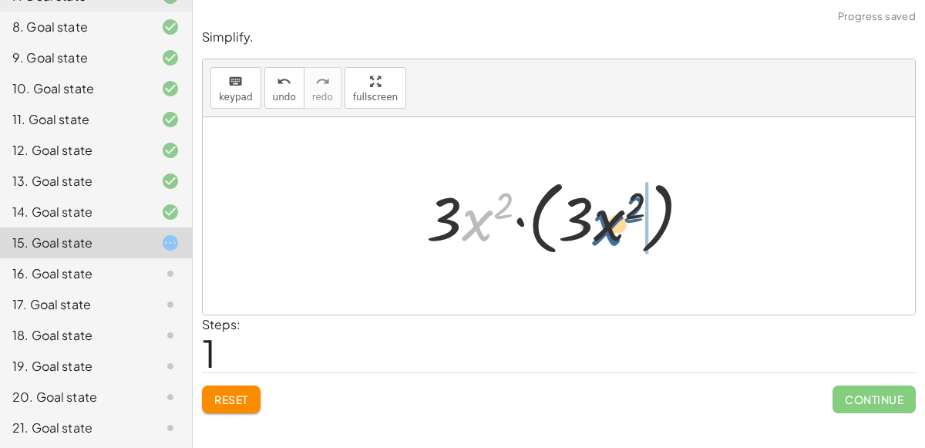
drag, startPoint x: 473, startPoint y: 222, endPoint x: 615, endPoint y: 231, distance: 142.2
click at [615, 231] on div at bounding box center [565, 216] width 292 height 89
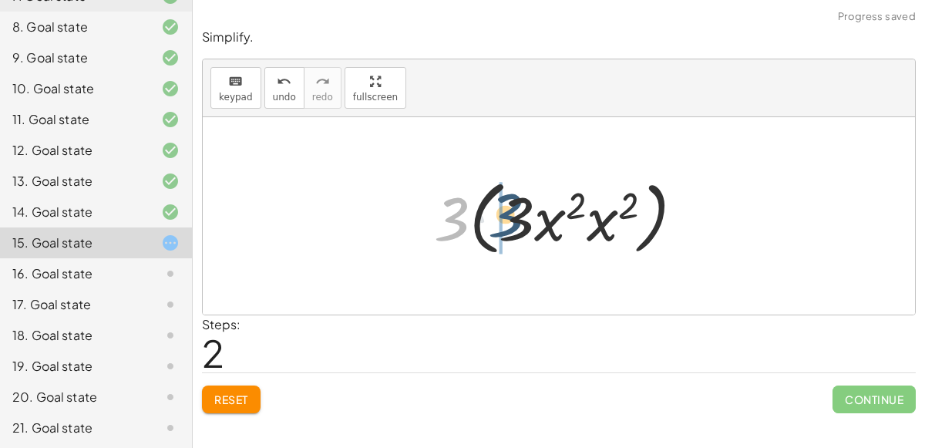
drag, startPoint x: 453, startPoint y: 221, endPoint x: 526, endPoint y: 213, distance: 73.0
click at [526, 213] on div at bounding box center [565, 216] width 278 height 89
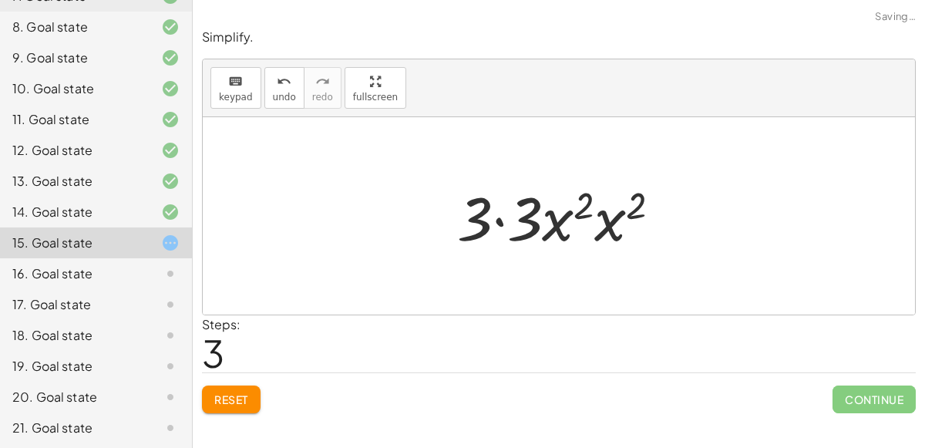
click at [502, 220] on div at bounding box center [565, 216] width 231 height 79
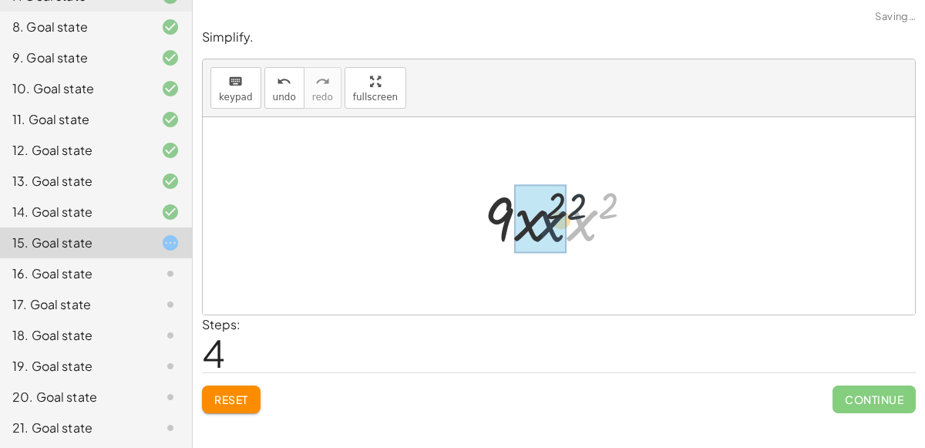
drag, startPoint x: 582, startPoint y: 235, endPoint x: 542, endPoint y: 237, distance: 40.1
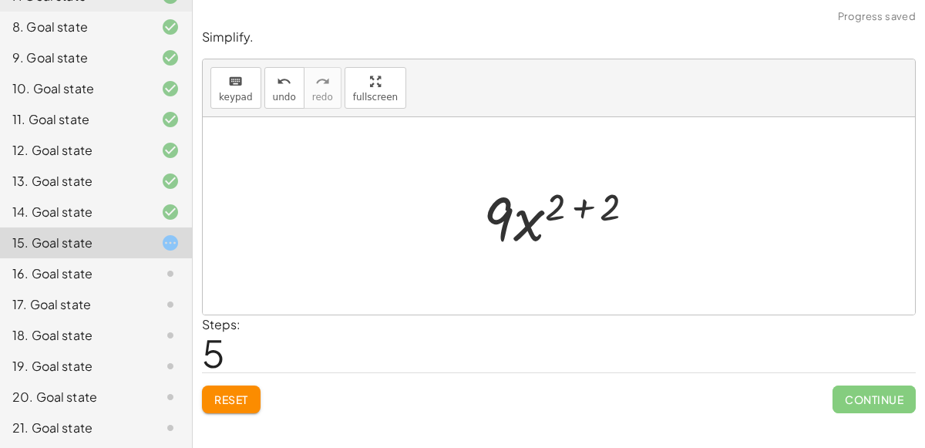
click at [585, 201] on div at bounding box center [566, 216] width 180 height 79
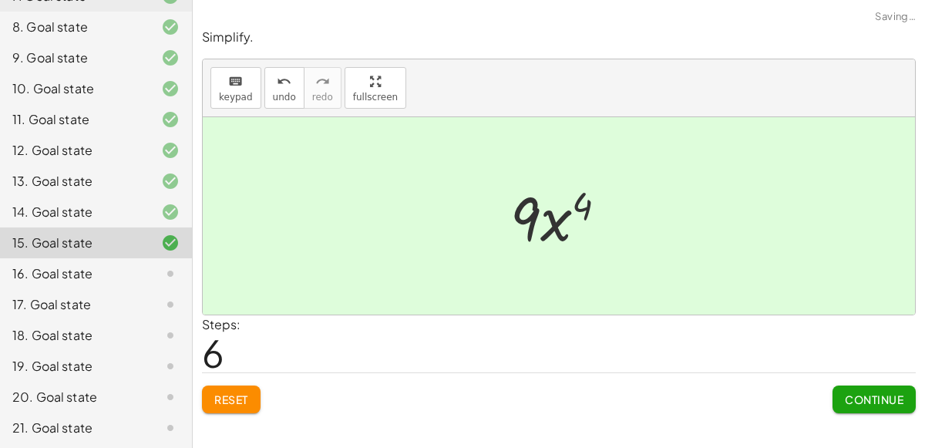
click at [854, 386] on button "Continue" at bounding box center [874, 400] width 83 height 28
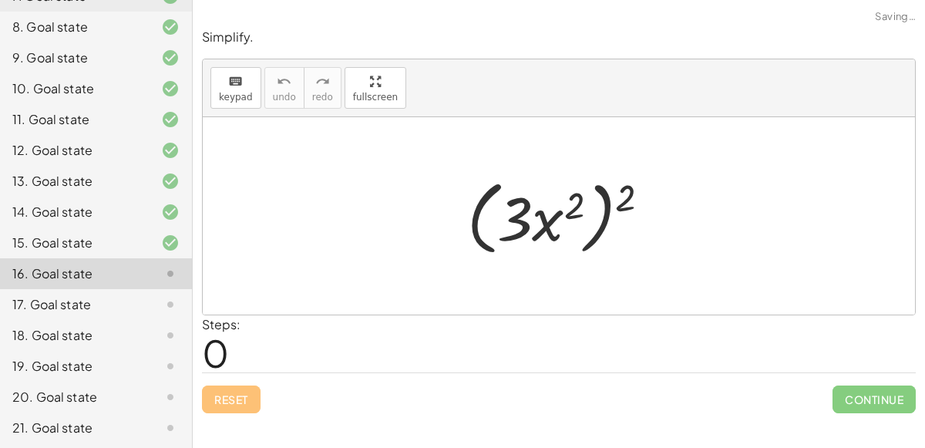
click at [622, 208] on div at bounding box center [565, 216] width 211 height 89
drag, startPoint x: 625, startPoint y: 203, endPoint x: 560, endPoint y: 224, distance: 68.3
click at [560, 224] on div at bounding box center [565, 216] width 211 height 89
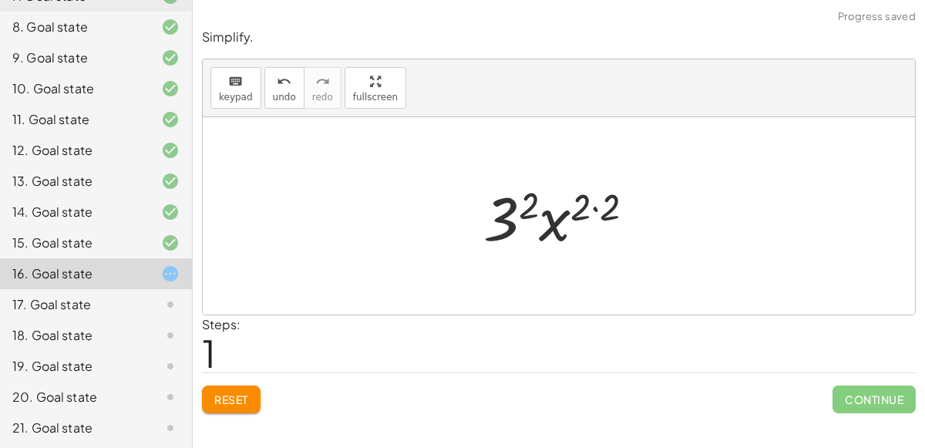
click at [530, 207] on div at bounding box center [565, 216] width 179 height 79
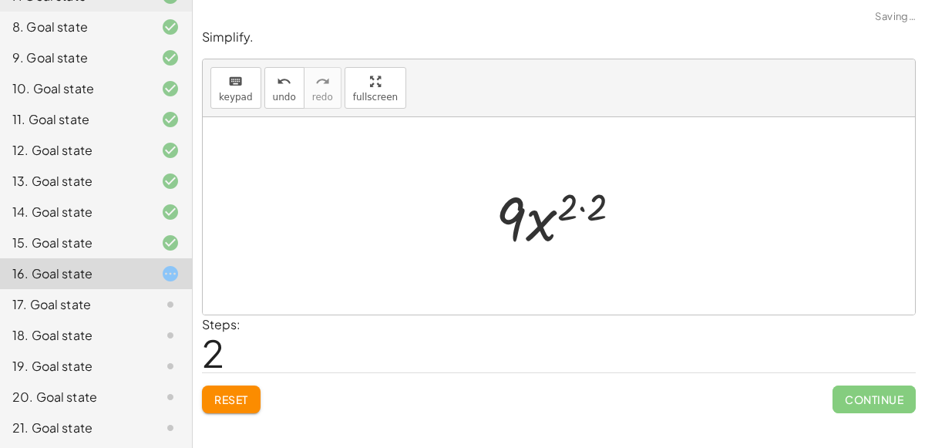
click at [578, 207] on div at bounding box center [564, 216] width 153 height 79
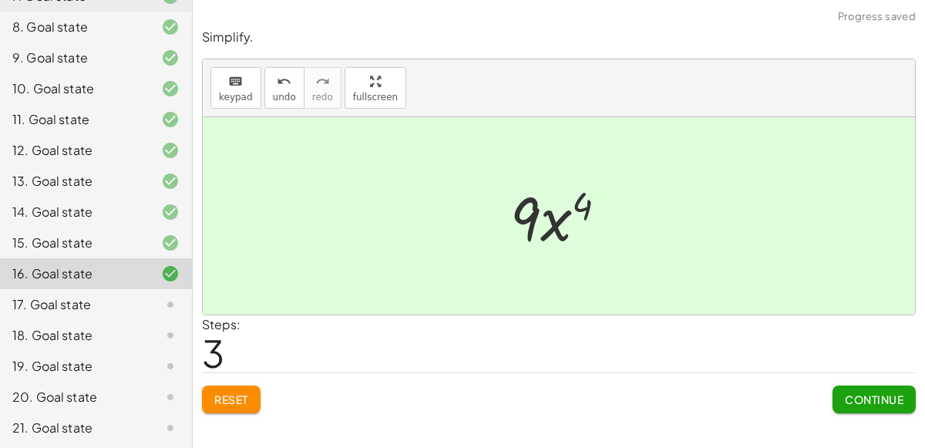
click at [905, 403] on button "Continue" at bounding box center [874, 400] width 83 height 28
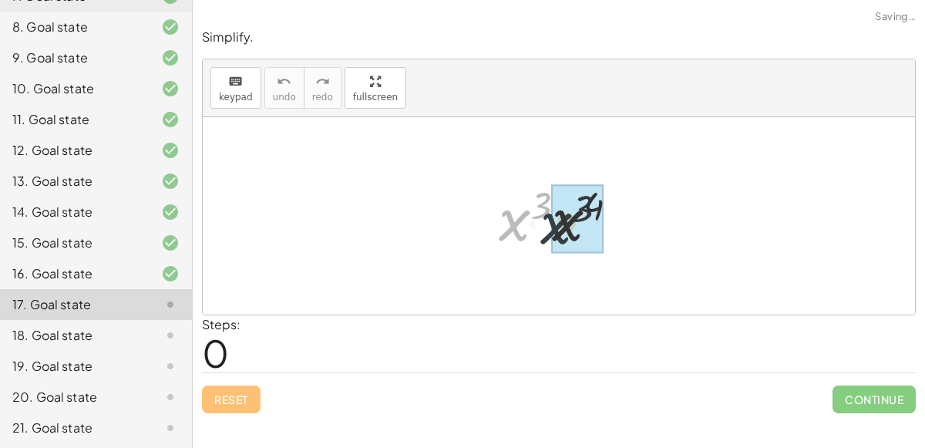
drag, startPoint x: 512, startPoint y: 218, endPoint x: 560, endPoint y: 221, distance: 47.9
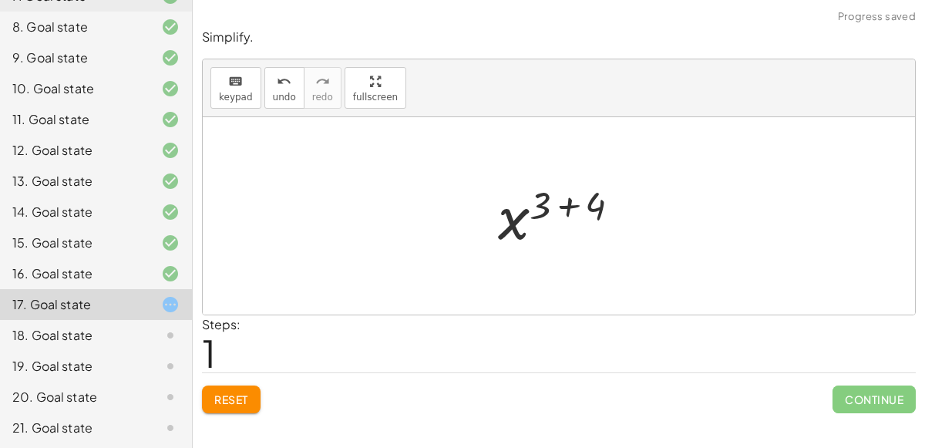
click at [567, 205] on div at bounding box center [565, 216] width 150 height 76
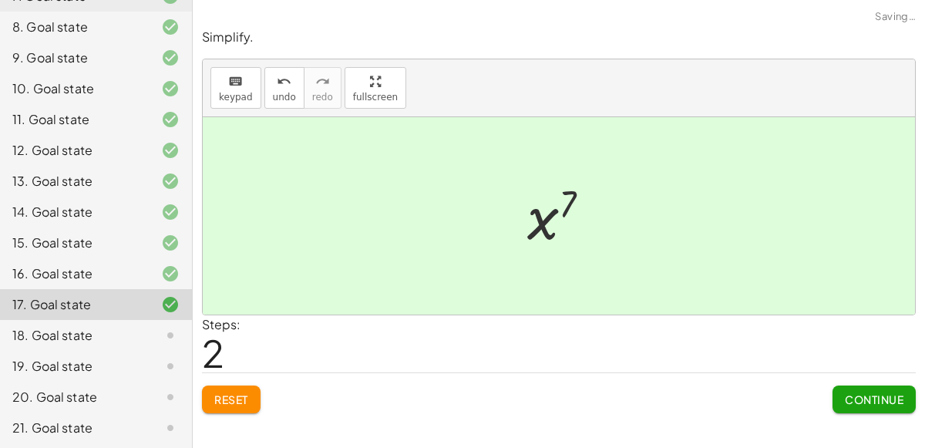
click at [845, 392] on span "Continue" at bounding box center [874, 399] width 59 height 14
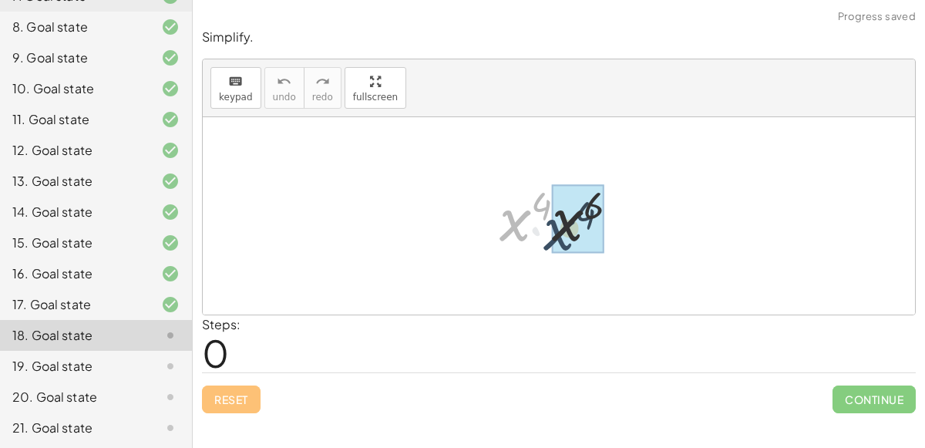
drag, startPoint x: 514, startPoint y: 224, endPoint x: 561, endPoint y: 233, distance: 47.2
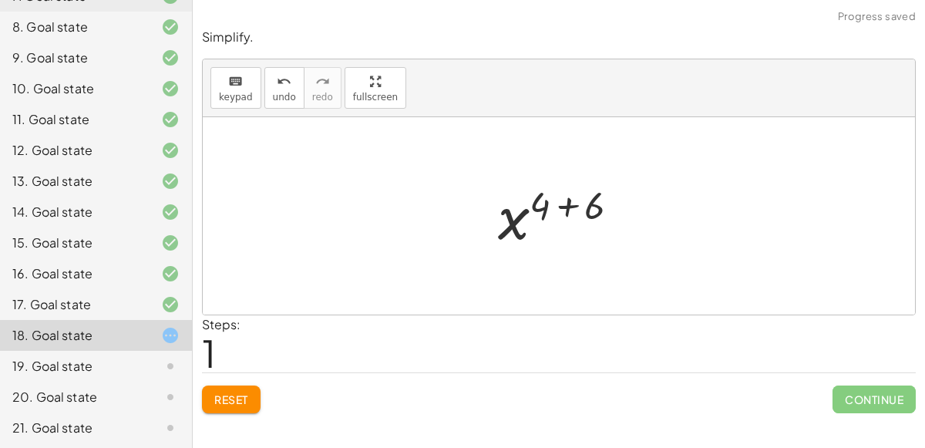
click at [569, 204] on div at bounding box center [565, 216] width 150 height 76
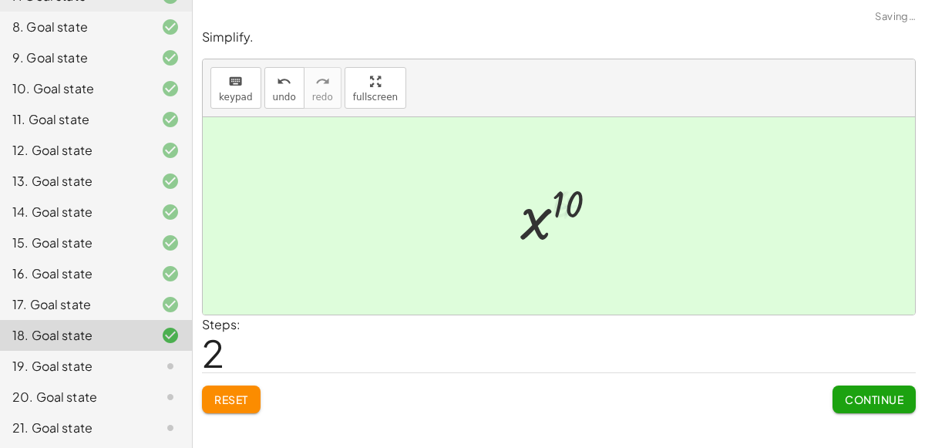
click at [890, 397] on span "Continue" at bounding box center [874, 399] width 59 height 14
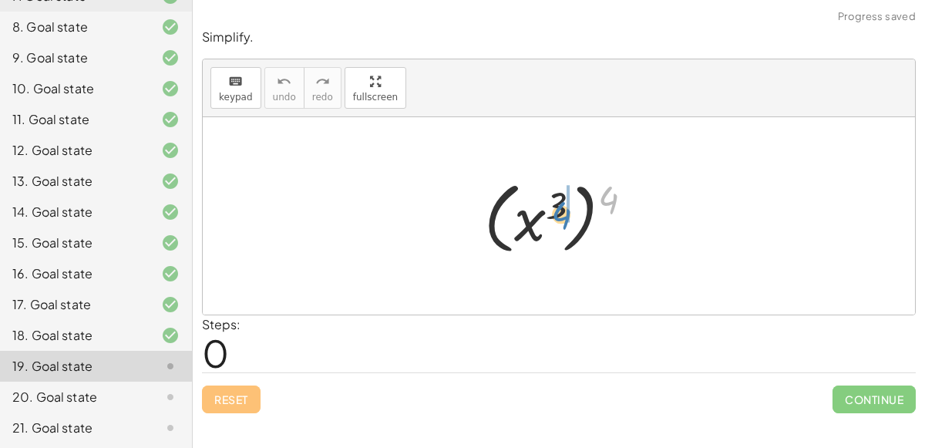
drag, startPoint x: 603, startPoint y: 202, endPoint x: 556, endPoint y: 217, distance: 49.5
click at [556, 217] on div at bounding box center [565, 217] width 177 height 86
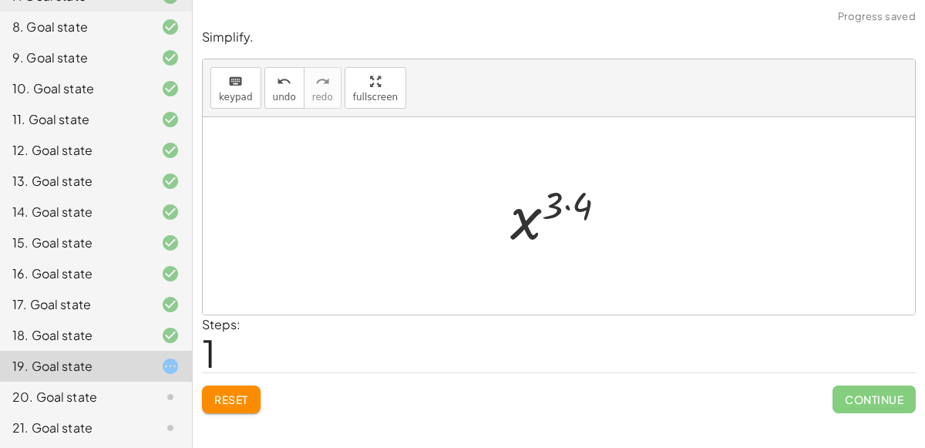
click at [568, 204] on div at bounding box center [565, 216] width 124 height 76
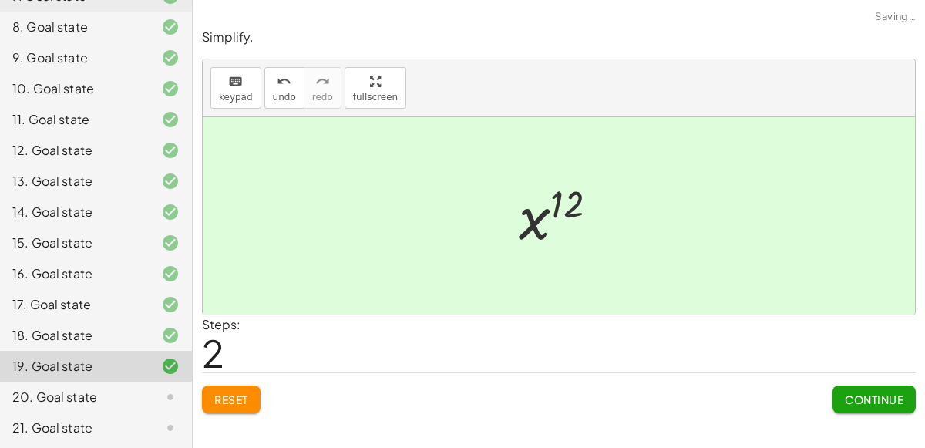
click at [862, 404] on button "Continue" at bounding box center [874, 400] width 83 height 28
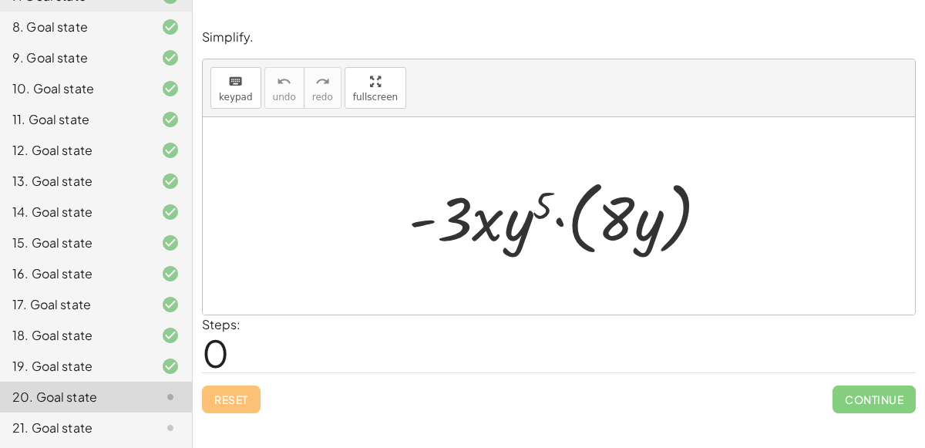
click at [559, 219] on div at bounding box center [565, 216] width 328 height 89
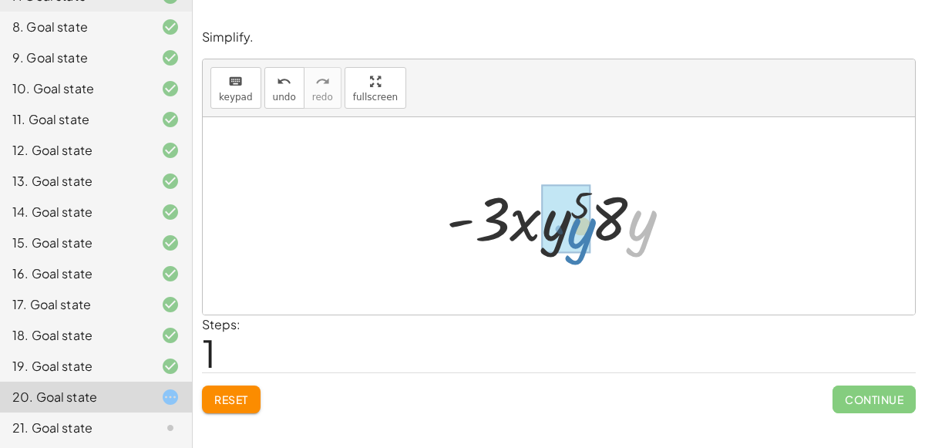
drag, startPoint x: 642, startPoint y: 231, endPoint x: 583, endPoint y: 239, distance: 60.0
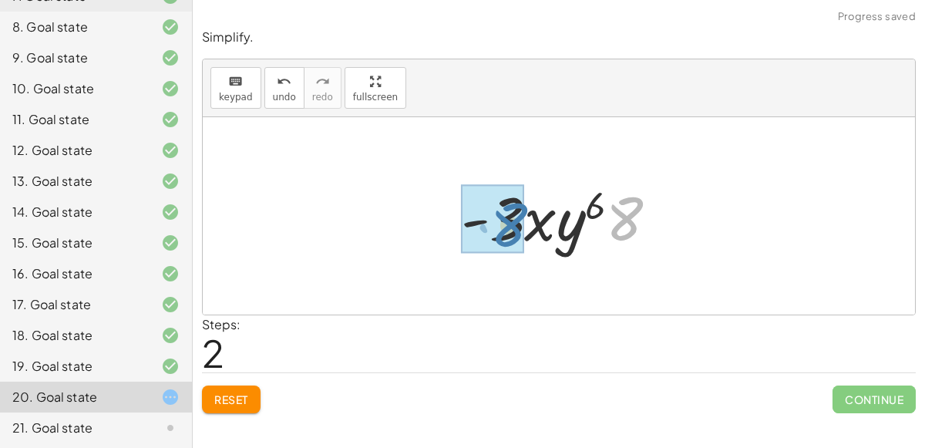
drag, startPoint x: 638, startPoint y: 227, endPoint x: 522, endPoint y: 234, distance: 115.8
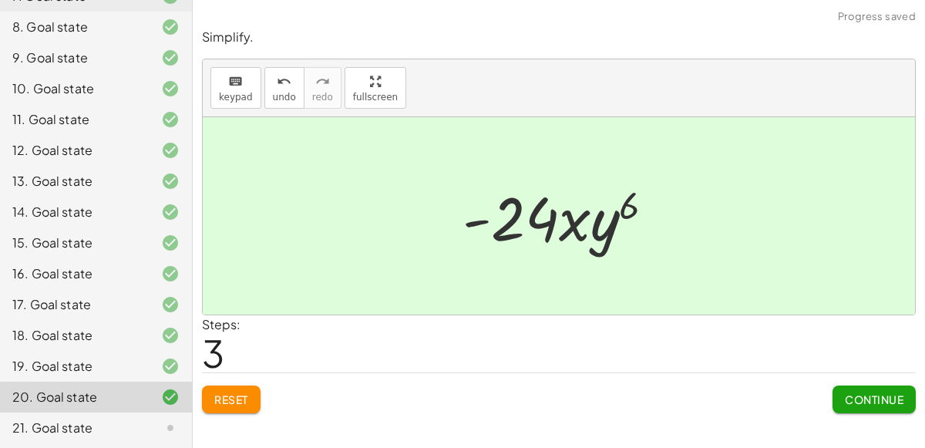
click at [862, 395] on span "Continue" at bounding box center [874, 399] width 59 height 14
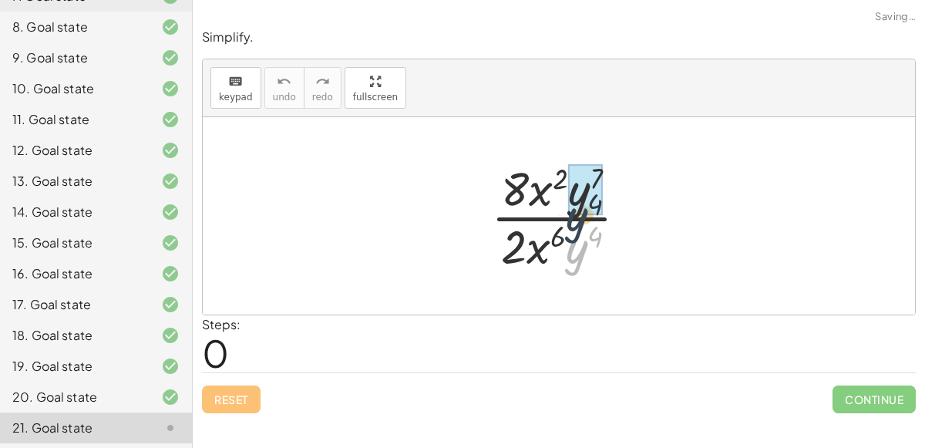
drag, startPoint x: 579, startPoint y: 250, endPoint x: 581, endPoint y: 209, distance: 40.9
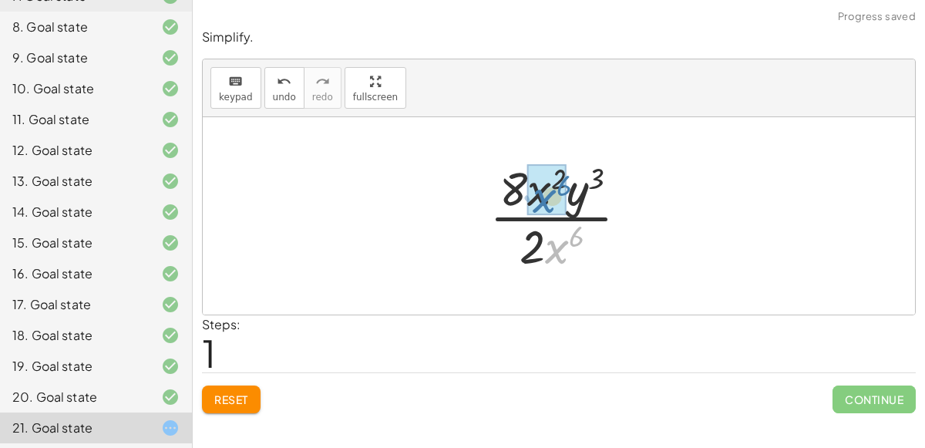
drag, startPoint x: 564, startPoint y: 239, endPoint x: 552, endPoint y: 187, distance: 53.1
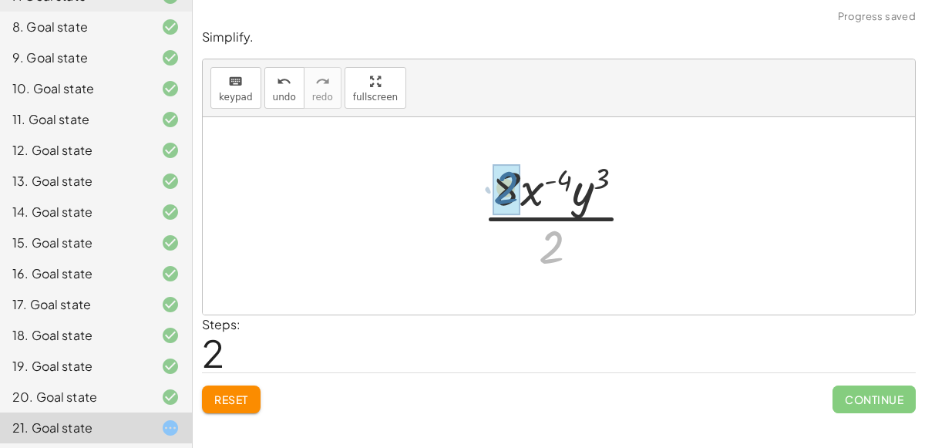
drag, startPoint x: 554, startPoint y: 248, endPoint x: 507, endPoint y: 187, distance: 76.5
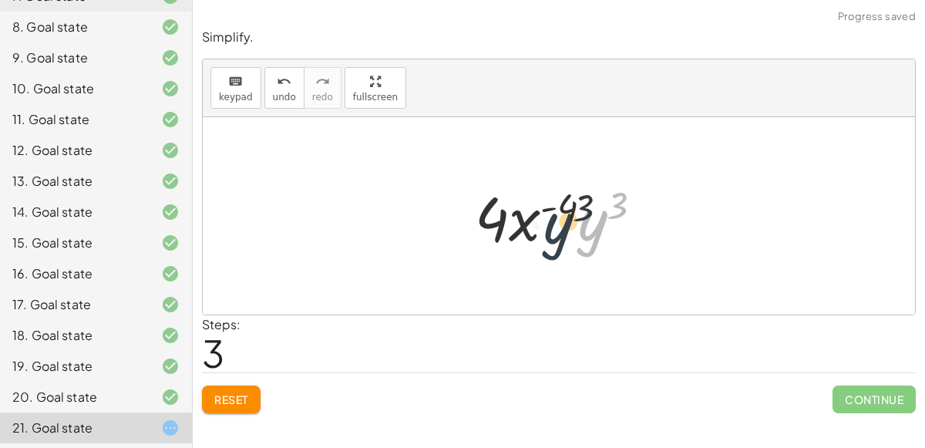
drag, startPoint x: 590, startPoint y: 227, endPoint x: 544, endPoint y: 229, distance: 46.3
click at [544, 229] on div at bounding box center [565, 216] width 196 height 79
click at [563, 206] on div at bounding box center [565, 216] width 196 height 79
click at [533, 213] on div at bounding box center [565, 216] width 196 height 79
drag, startPoint x: 618, startPoint y: 201, endPoint x: 549, endPoint y: 203, distance: 68.6
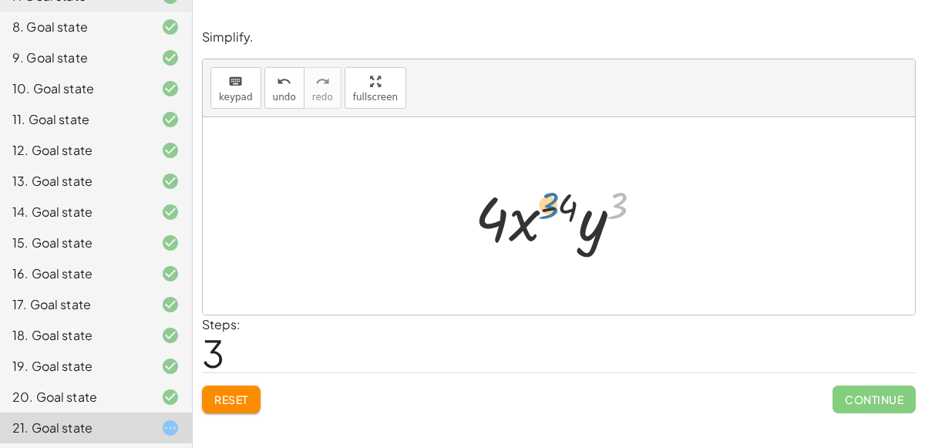
click at [549, 203] on div at bounding box center [565, 216] width 196 height 79
drag, startPoint x: 498, startPoint y: 220, endPoint x: 584, endPoint y: 228, distance: 86.0
click at [584, 228] on div at bounding box center [565, 216] width 196 height 79
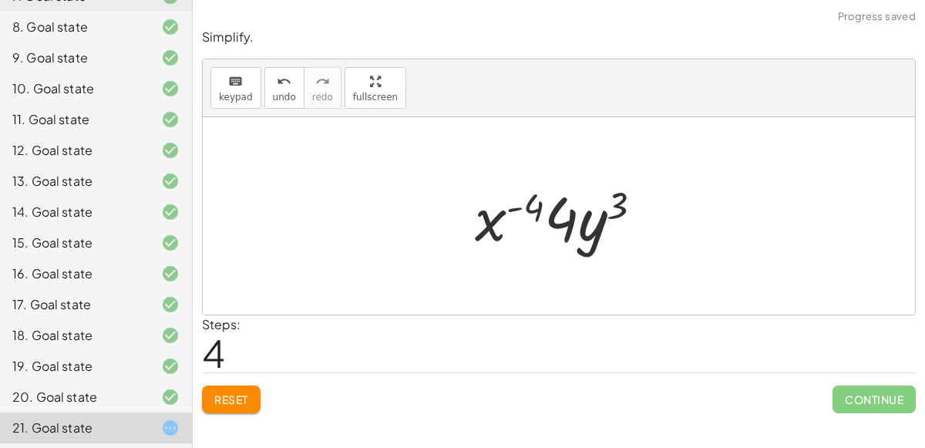
click at [521, 209] on div at bounding box center [565, 216] width 196 height 79
click at [521, 207] on div at bounding box center [565, 216] width 196 height 79
drag, startPoint x: 480, startPoint y: 213, endPoint x: 564, endPoint y: 218, distance: 83.5
click at [564, 218] on div at bounding box center [565, 216] width 196 height 79
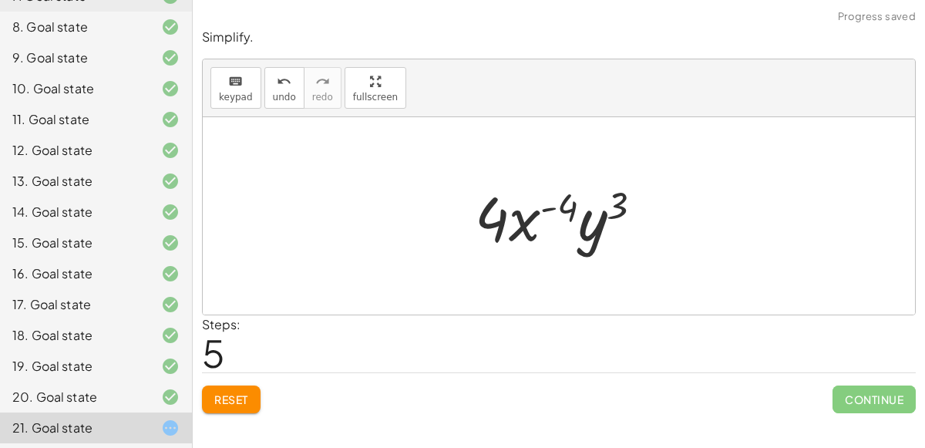
click at [548, 206] on div at bounding box center [565, 216] width 196 height 79
click at [240, 386] on button "Reset" at bounding box center [231, 400] width 59 height 28
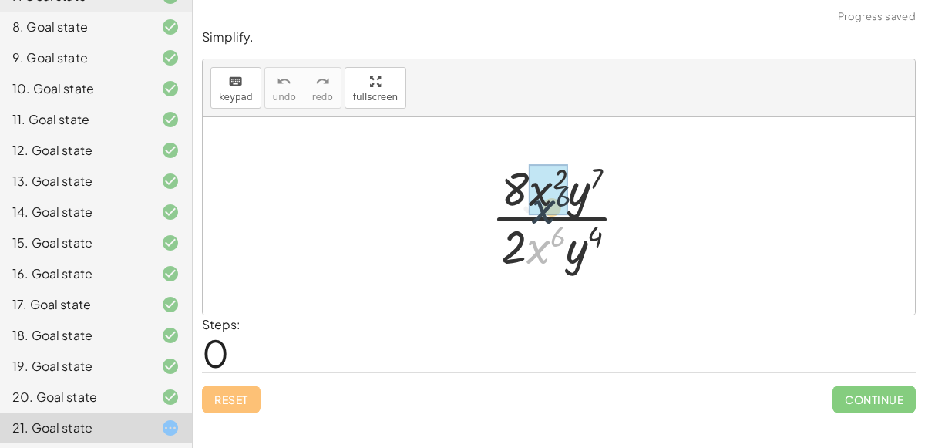
drag, startPoint x: 538, startPoint y: 249, endPoint x: 542, endPoint y: 206, distance: 43.4
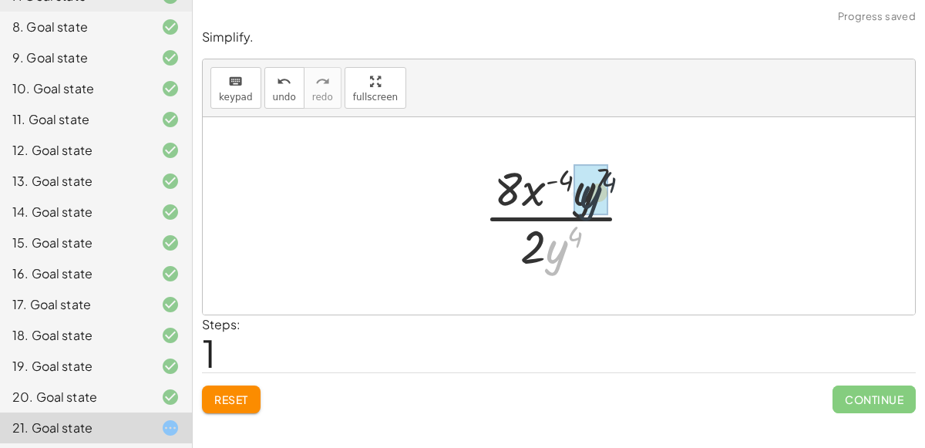
drag, startPoint x: 557, startPoint y: 251, endPoint x: 595, endPoint y: 191, distance: 71.0
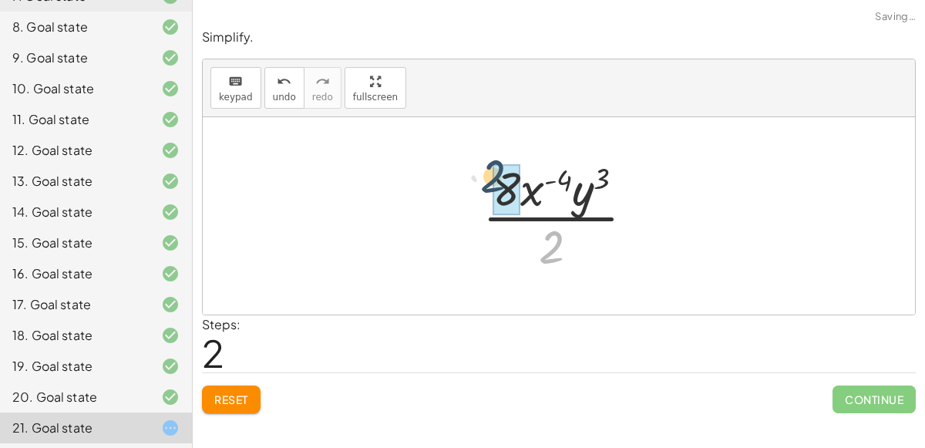
drag, startPoint x: 548, startPoint y: 249, endPoint x: 490, endPoint y: 177, distance: 92.6
click at [490, 177] on div at bounding box center [565, 216] width 180 height 119
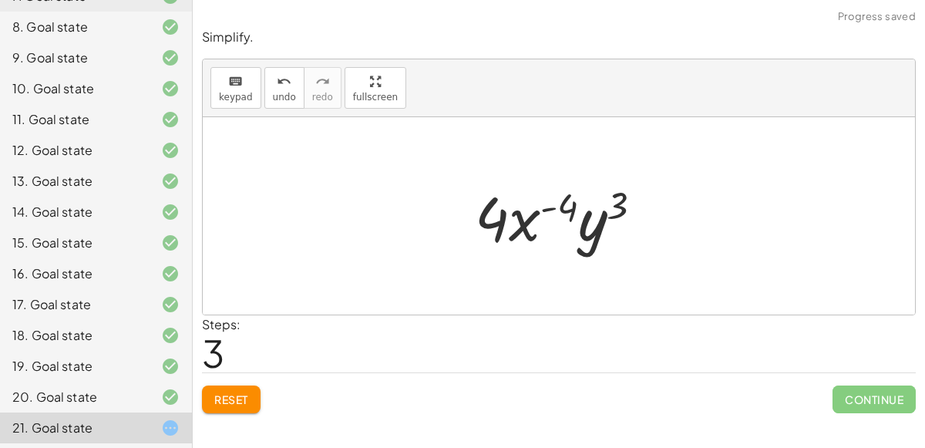
click at [541, 204] on div at bounding box center [565, 216] width 196 height 79
drag, startPoint x: 561, startPoint y: 204, endPoint x: 642, endPoint y: 215, distance: 81.0
click at [642, 215] on div at bounding box center [565, 216] width 196 height 79
drag, startPoint x: 588, startPoint y: 229, endPoint x: 493, endPoint y: 223, distance: 95.0
click at [493, 223] on div at bounding box center [565, 216] width 196 height 79
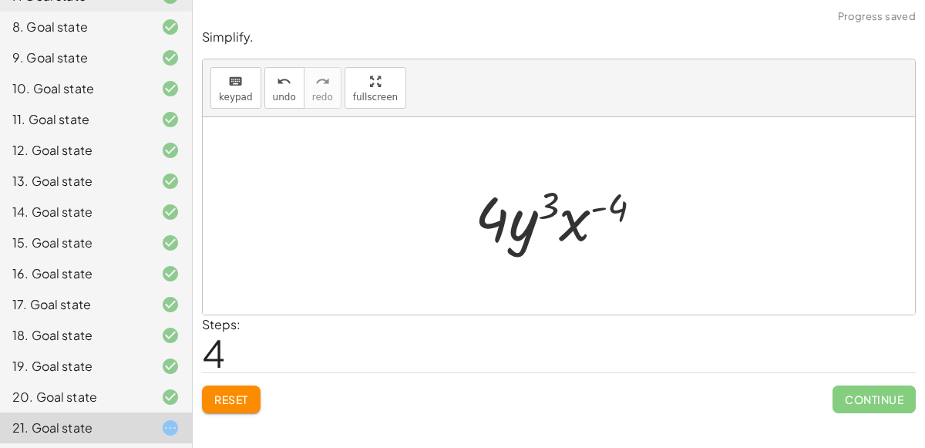
click at [501, 218] on div at bounding box center [565, 216] width 196 height 79
drag, startPoint x: 546, startPoint y: 209, endPoint x: 616, endPoint y: 215, distance: 70.4
click at [616, 215] on div at bounding box center [565, 216] width 196 height 79
drag, startPoint x: 573, startPoint y: 221, endPoint x: 507, endPoint y: 221, distance: 65.5
click at [507, 221] on div at bounding box center [565, 216] width 196 height 79
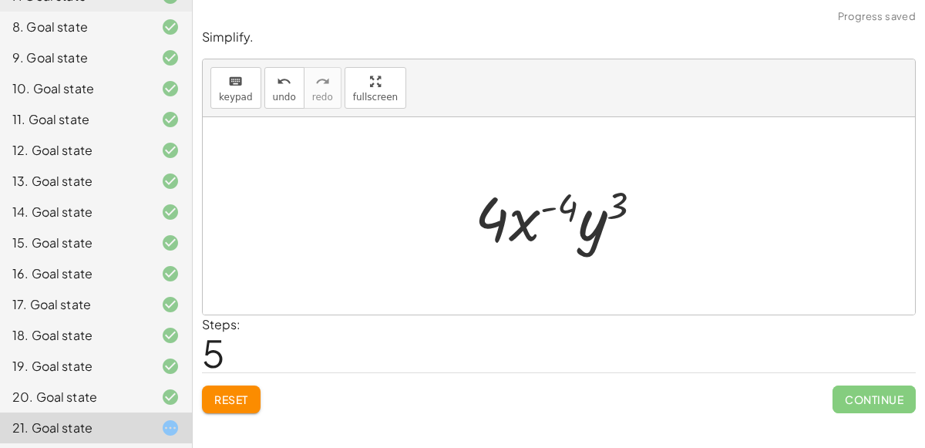
click at [235, 394] on span "Reset" at bounding box center [231, 399] width 34 height 14
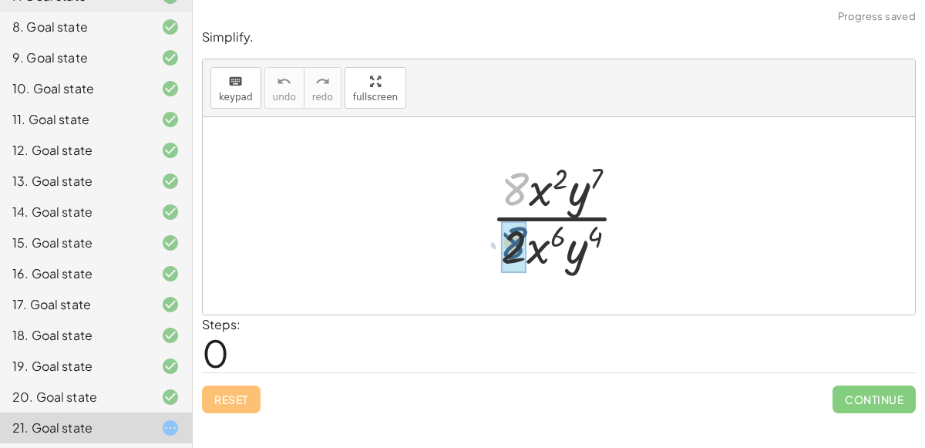
drag, startPoint x: 517, startPoint y: 195, endPoint x: 515, endPoint y: 250, distance: 54.8
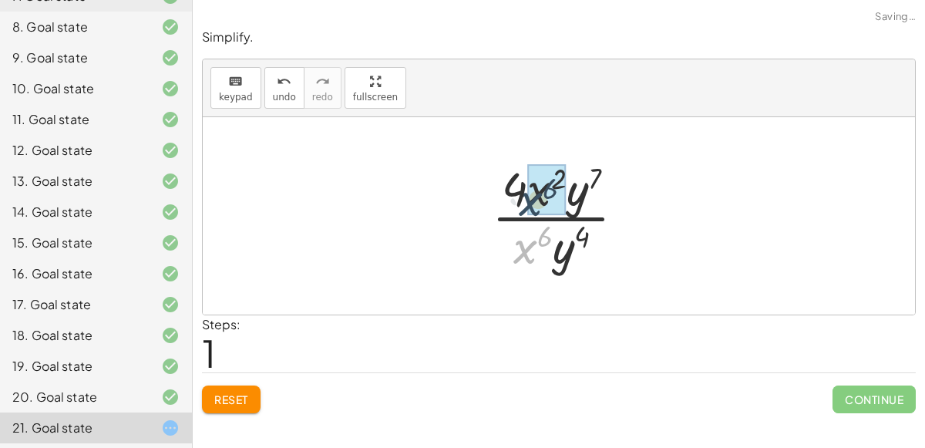
drag, startPoint x: 521, startPoint y: 253, endPoint x: 529, endPoint y: 204, distance: 50.1
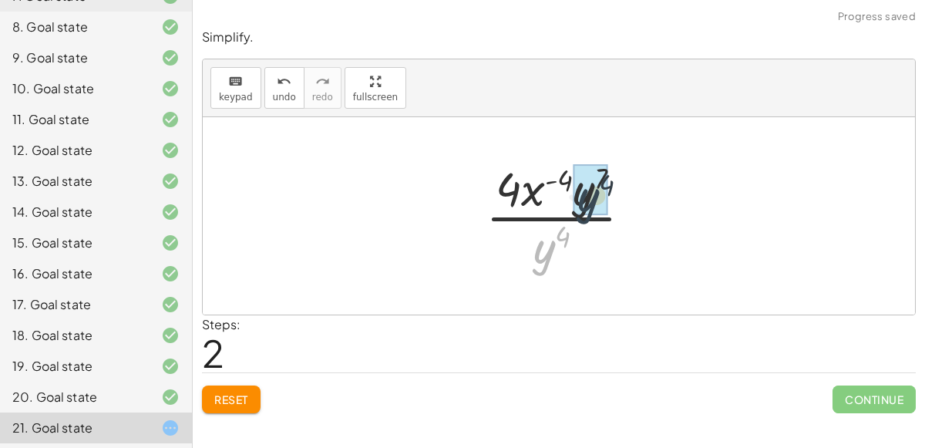
drag, startPoint x: 541, startPoint y: 245, endPoint x: 588, endPoint y: 190, distance: 72.8
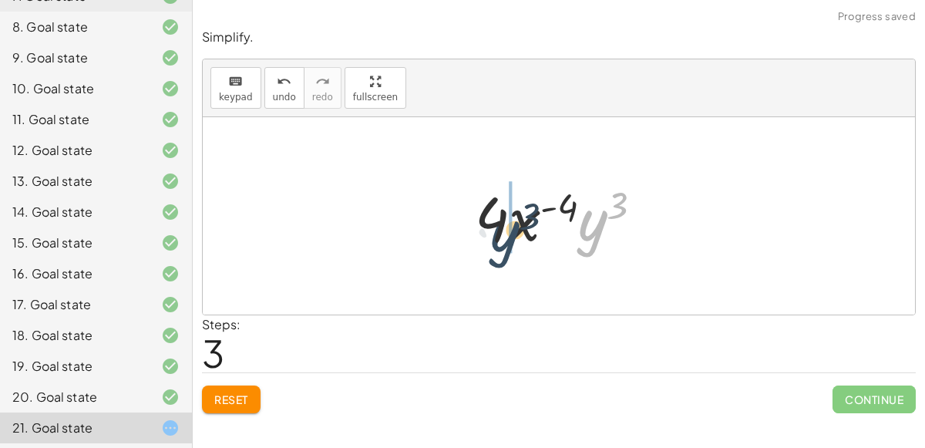
drag, startPoint x: 601, startPoint y: 219, endPoint x: 513, endPoint y: 230, distance: 89.3
click at [513, 230] on div at bounding box center [565, 216] width 196 height 79
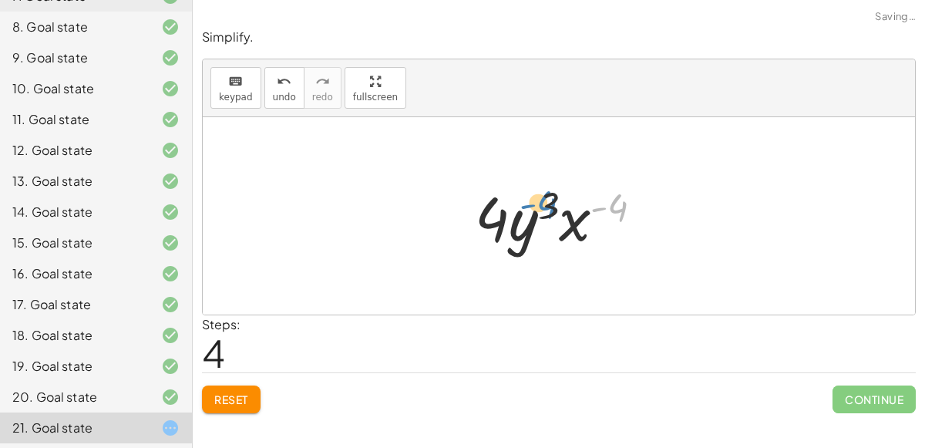
drag, startPoint x: 601, startPoint y: 209, endPoint x: 531, endPoint y: 206, distance: 70.2
click at [531, 206] on div at bounding box center [565, 216] width 196 height 79
click at [530, 221] on div at bounding box center [565, 216] width 196 height 79
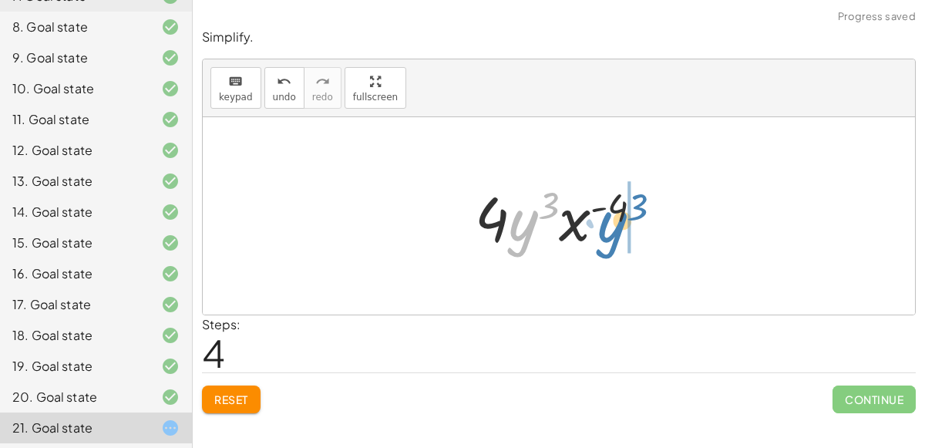
drag, startPoint x: 530, startPoint y: 221, endPoint x: 619, endPoint y: 224, distance: 89.5
click at [619, 224] on div at bounding box center [565, 216] width 196 height 79
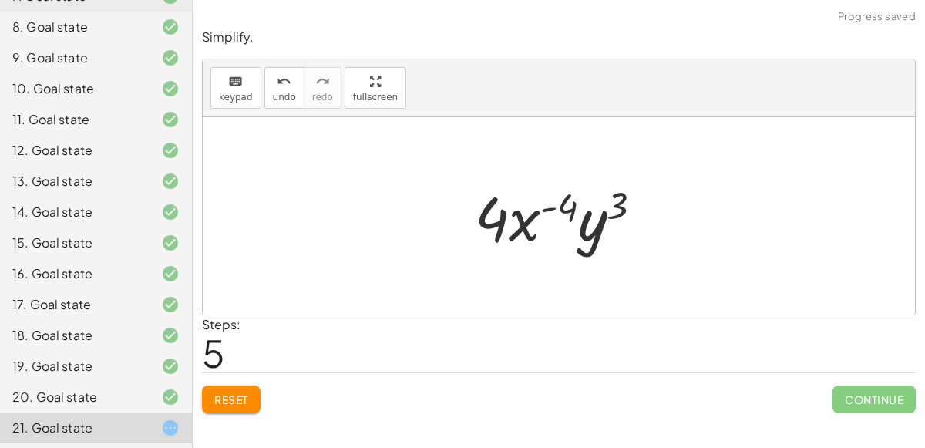
click at [565, 204] on div at bounding box center [565, 216] width 196 height 79
click at [514, 204] on div at bounding box center [565, 216] width 196 height 79
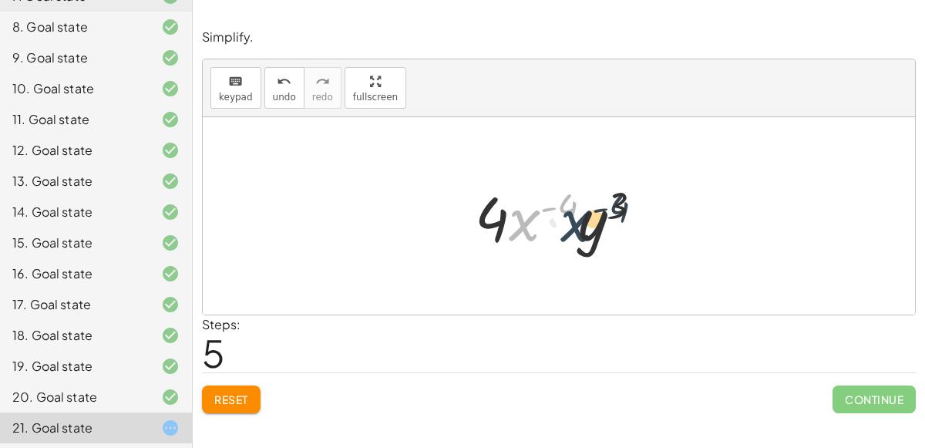
drag, startPoint x: 514, startPoint y: 204, endPoint x: 573, endPoint y: 206, distance: 59.4
click at [573, 206] on div at bounding box center [565, 216] width 196 height 79
click at [227, 403] on span "Reset" at bounding box center [231, 399] width 34 height 14
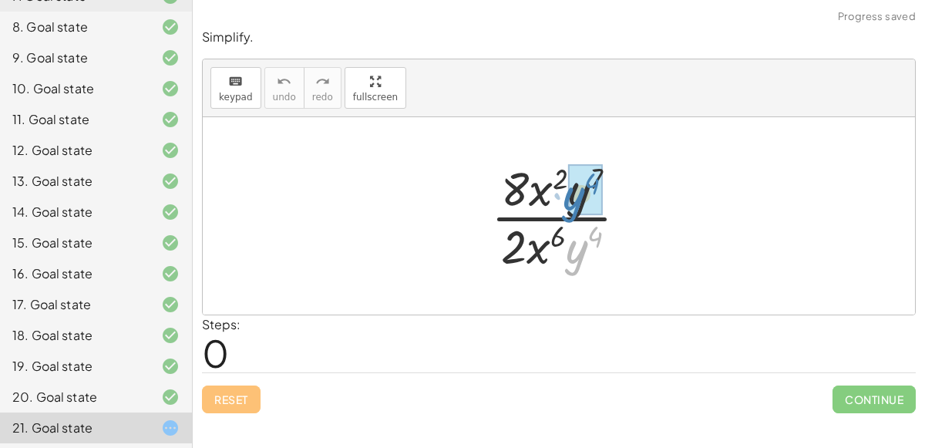
drag, startPoint x: 577, startPoint y: 262, endPoint x: 579, endPoint y: 208, distance: 54.0
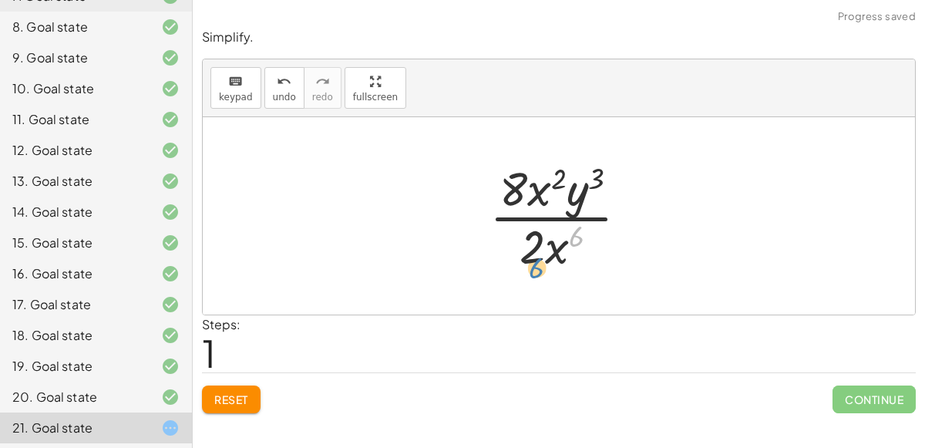
drag, startPoint x: 578, startPoint y: 235, endPoint x: 541, endPoint y: 271, distance: 51.3
click at [541, 271] on div at bounding box center [565, 216] width 167 height 119
drag, startPoint x: 551, startPoint y: 260, endPoint x: 531, endPoint y: 203, distance: 60.5
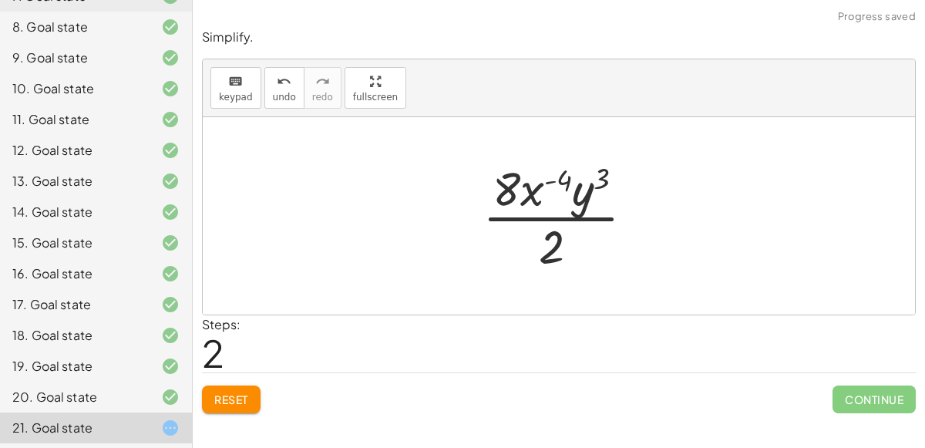
click at [526, 187] on div at bounding box center [565, 216] width 180 height 119
click at [541, 183] on div at bounding box center [565, 216] width 180 height 119
click at [561, 217] on div at bounding box center [565, 216] width 180 height 119
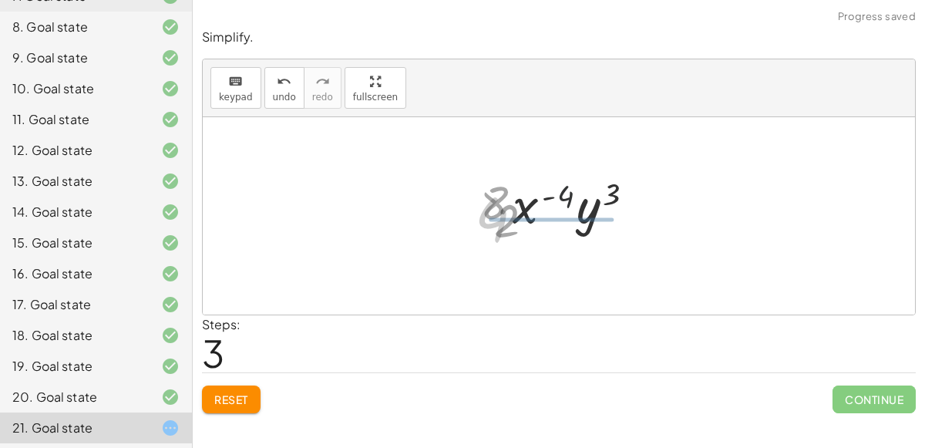
click at [561, 217] on div at bounding box center [565, 216] width 196 height 79
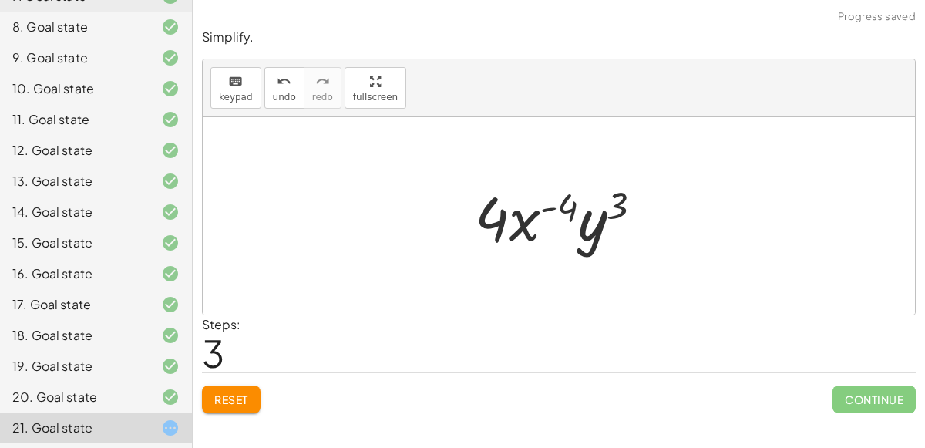
click at [551, 207] on div at bounding box center [565, 216] width 196 height 79
drag, startPoint x: 551, startPoint y: 207, endPoint x: 494, endPoint y: 223, distance: 59.3
click at [494, 223] on div at bounding box center [565, 216] width 196 height 79
drag, startPoint x: 605, startPoint y: 220, endPoint x: 443, endPoint y: 226, distance: 162.1
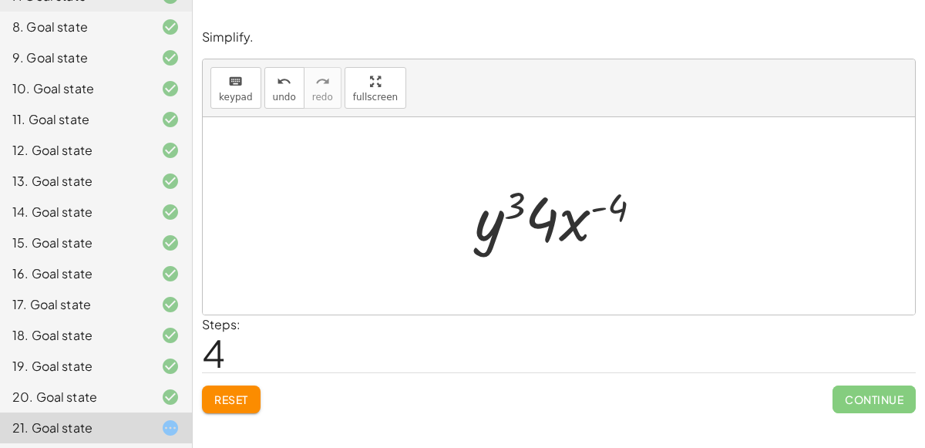
click at [209, 408] on button "Reset" at bounding box center [231, 400] width 59 height 28
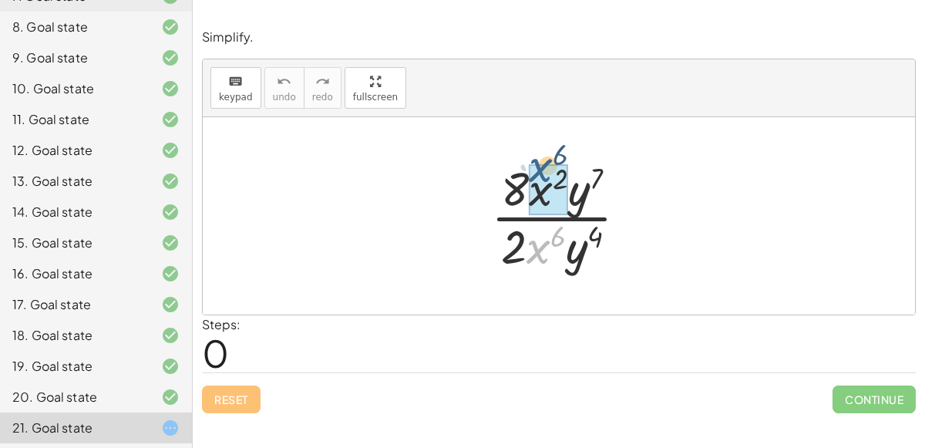
drag, startPoint x: 532, startPoint y: 246, endPoint x: 536, endPoint y: 176, distance: 70.3
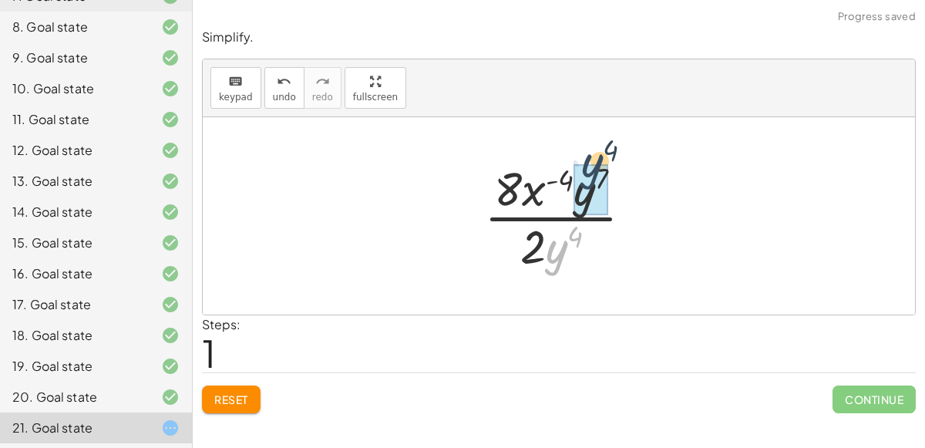
drag, startPoint x: 558, startPoint y: 247, endPoint x: 595, endPoint y: 162, distance: 92.9
click at [595, 162] on div at bounding box center [565, 216] width 177 height 119
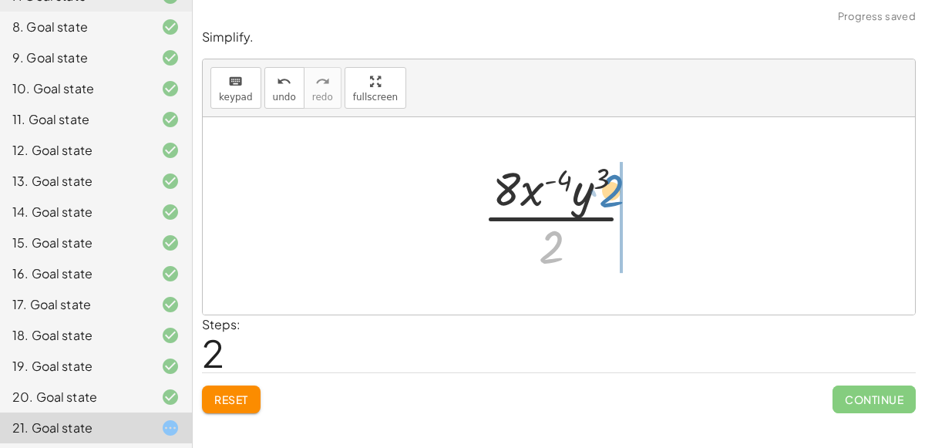
drag, startPoint x: 552, startPoint y: 241, endPoint x: 615, endPoint y: 184, distance: 84.6
click at [615, 184] on div at bounding box center [565, 216] width 180 height 119
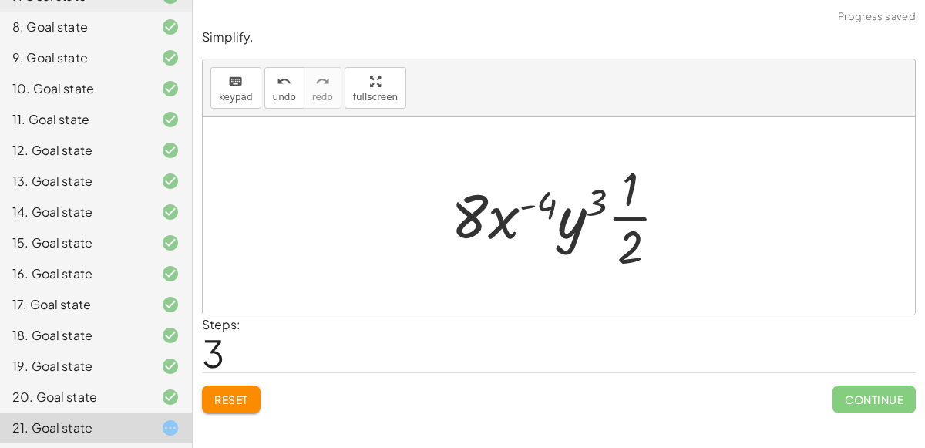
click at [626, 217] on div at bounding box center [565, 216] width 244 height 119
click at [620, 217] on div at bounding box center [565, 216] width 244 height 119
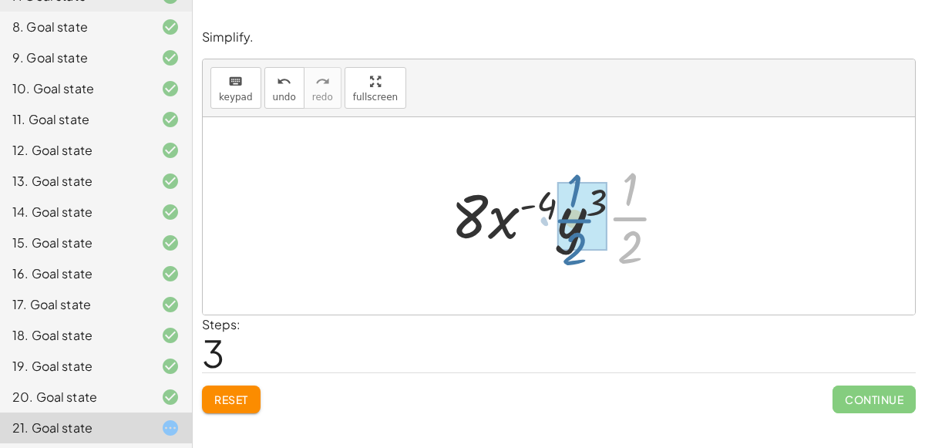
drag, startPoint x: 629, startPoint y: 221, endPoint x: 572, endPoint y: 220, distance: 57.1
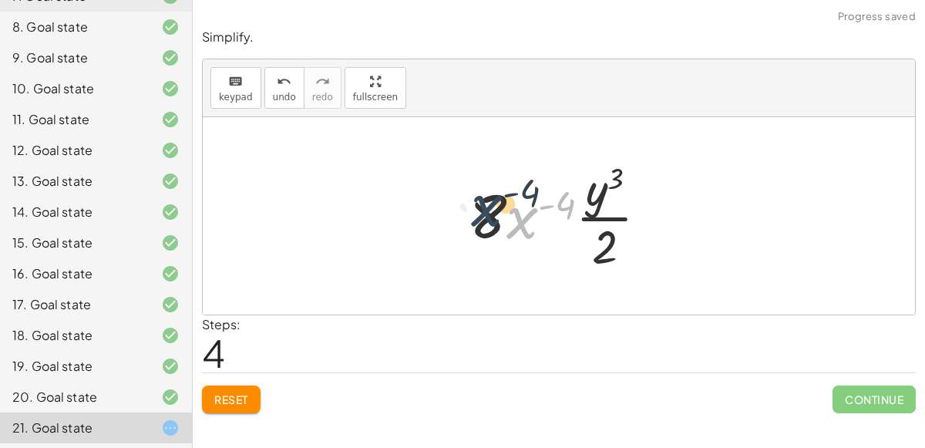
drag, startPoint x: 525, startPoint y: 214, endPoint x: 483, endPoint y: 203, distance: 43.0
click at [483, 203] on div at bounding box center [565, 216] width 206 height 119
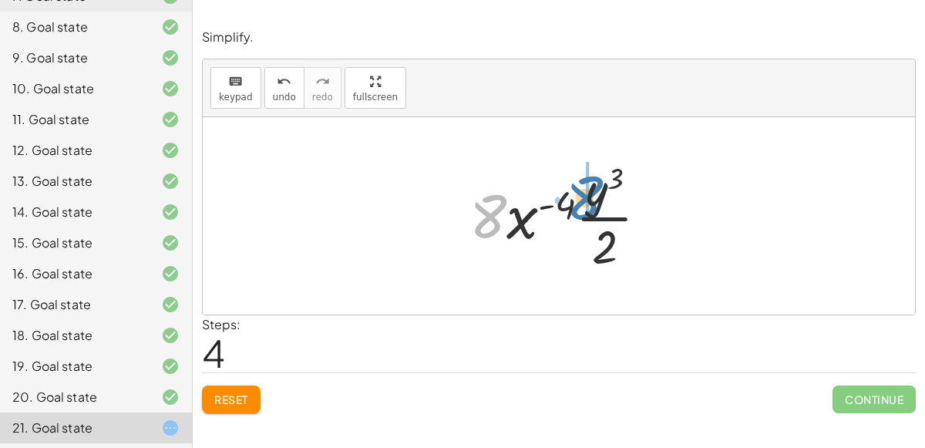
drag, startPoint x: 481, startPoint y: 211, endPoint x: 579, endPoint y: 192, distance: 99.7
click at [579, 192] on div at bounding box center [565, 216] width 206 height 119
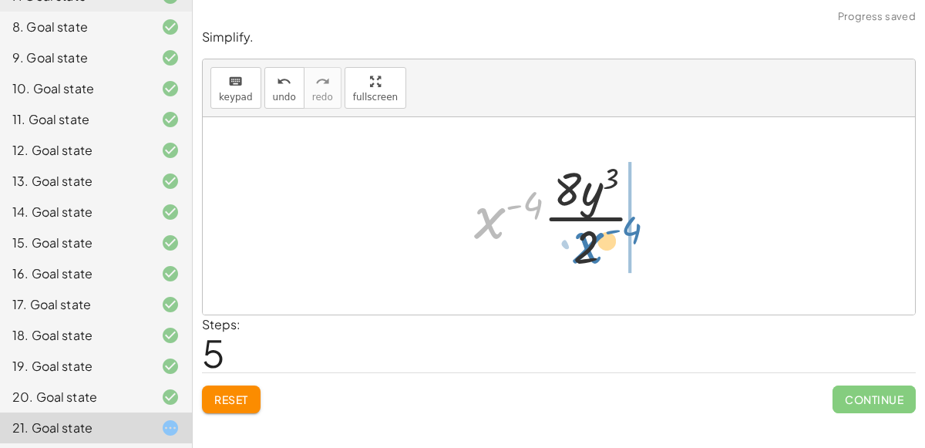
drag, startPoint x: 487, startPoint y: 221, endPoint x: 588, endPoint y: 245, distance: 103.2
click at [588, 245] on div at bounding box center [565, 216] width 197 height 119
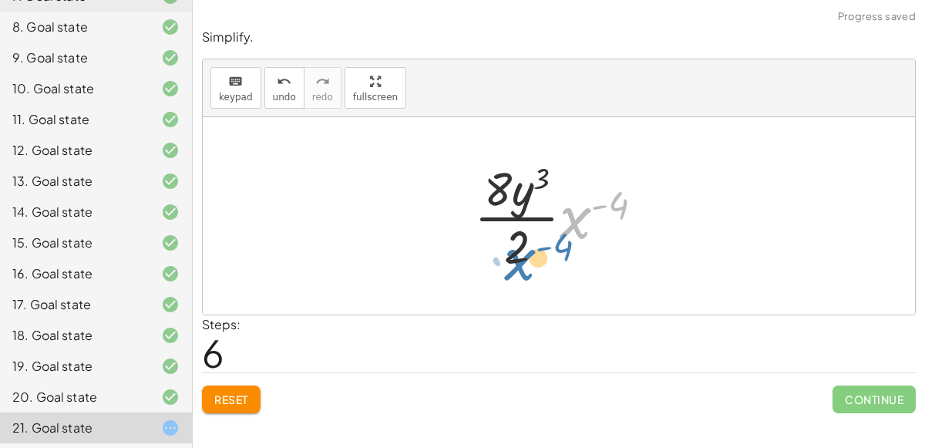
drag, startPoint x: 574, startPoint y: 228, endPoint x: 521, endPoint y: 270, distance: 67.6
click at [521, 270] on div at bounding box center [565, 216] width 197 height 119
drag, startPoint x: 517, startPoint y: 254, endPoint x: 574, endPoint y: 225, distance: 64.1
click at [574, 225] on div at bounding box center [565, 216] width 197 height 119
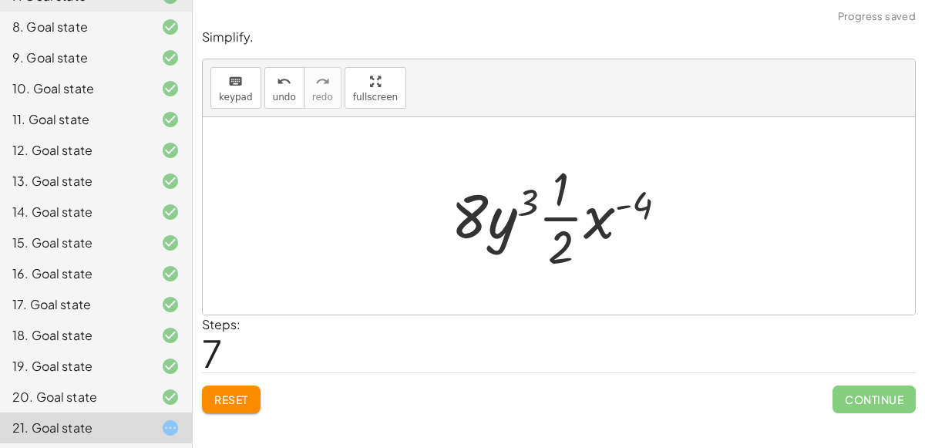
click at [551, 216] on div at bounding box center [565, 216] width 244 height 119
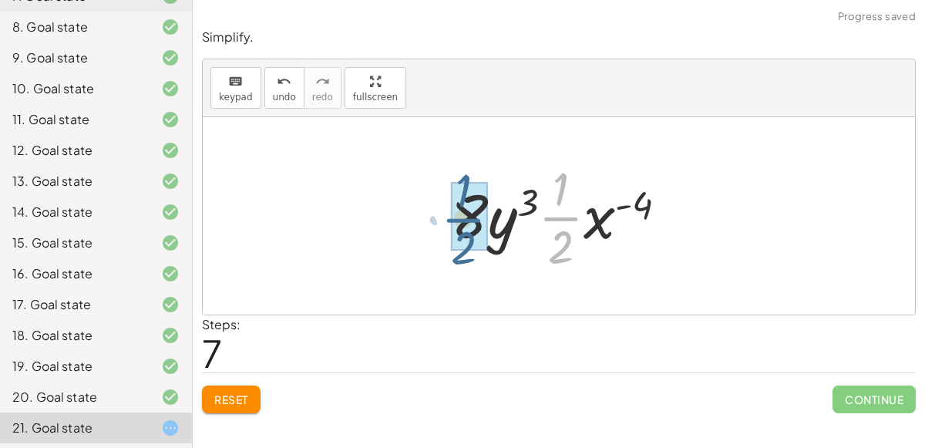
drag, startPoint x: 551, startPoint y: 216, endPoint x: 450, endPoint y: 217, distance: 101.0
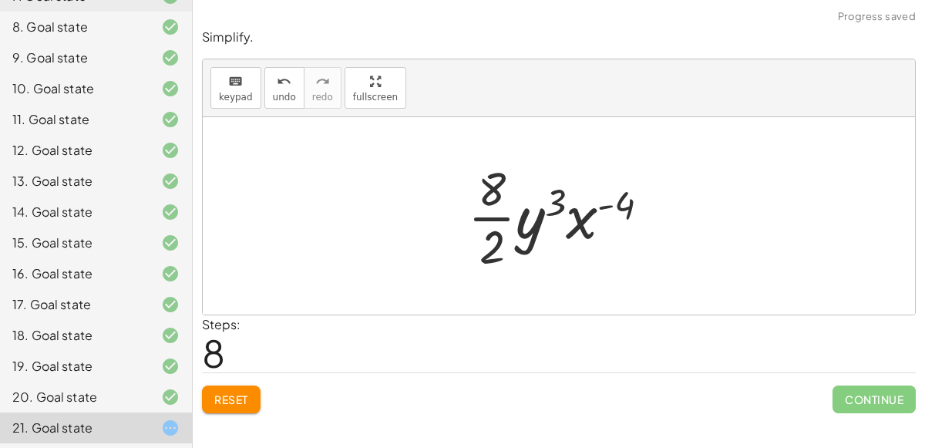
click at [477, 218] on div at bounding box center [565, 216] width 210 height 119
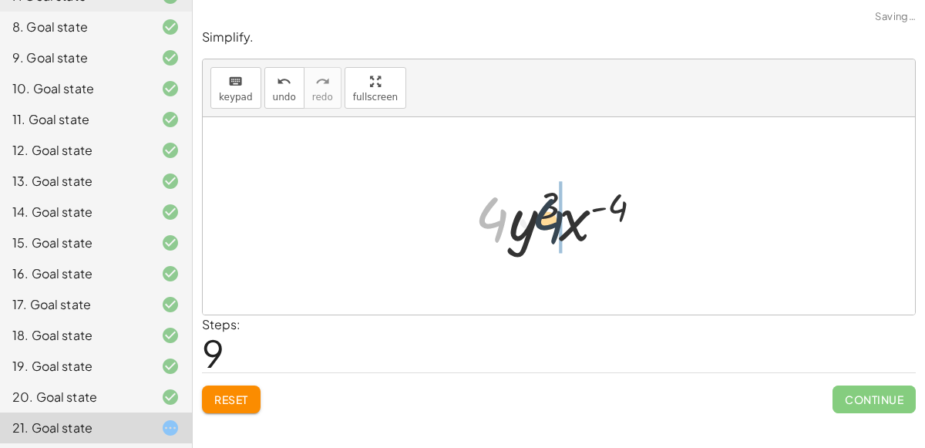
drag, startPoint x: 493, startPoint y: 222, endPoint x: 553, endPoint y: 224, distance: 60.2
click at [553, 224] on div at bounding box center [565, 216] width 196 height 79
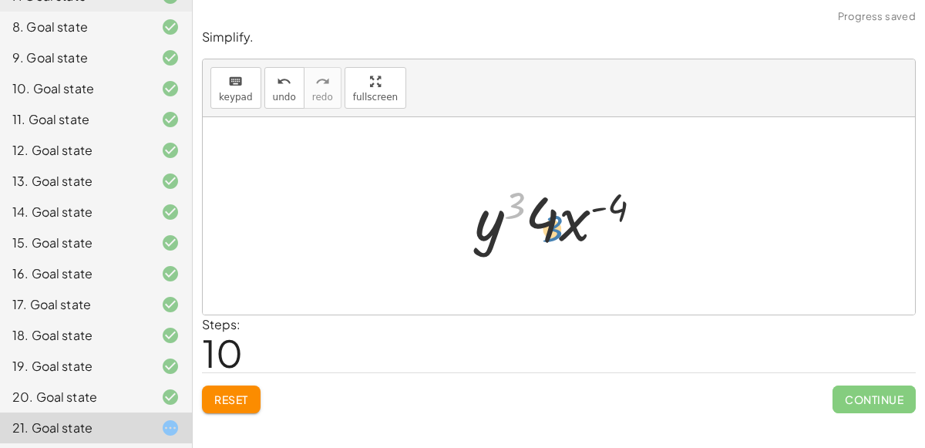
drag, startPoint x: 514, startPoint y: 207, endPoint x: 554, endPoint y: 229, distance: 46.6
click at [554, 229] on div at bounding box center [565, 216] width 196 height 79
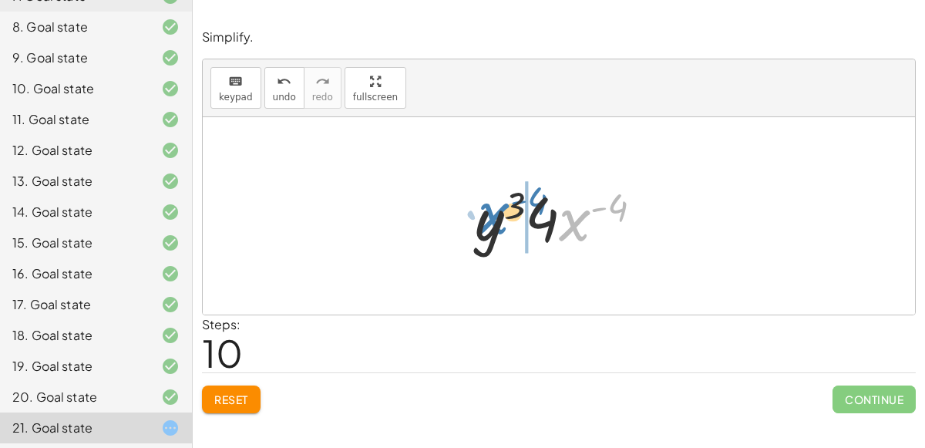
drag, startPoint x: 574, startPoint y: 226, endPoint x: 494, endPoint y: 218, distance: 79.8
click at [494, 218] on div at bounding box center [565, 216] width 196 height 79
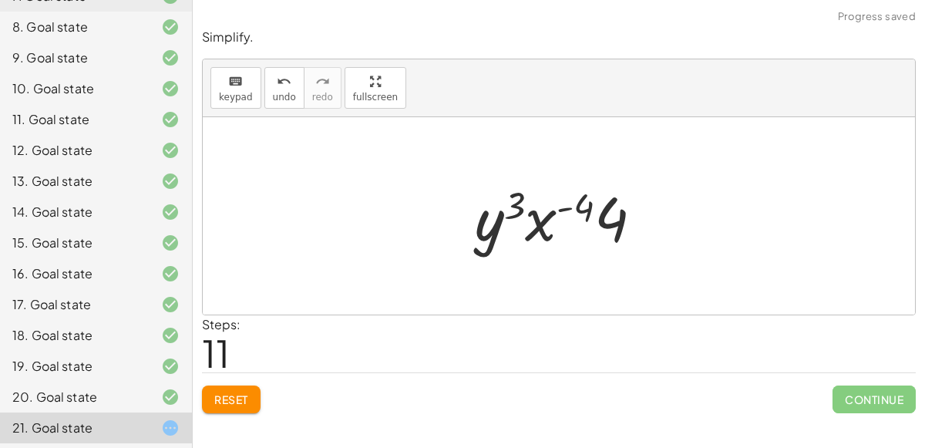
click at [228, 402] on span "Reset" at bounding box center [231, 399] width 34 height 14
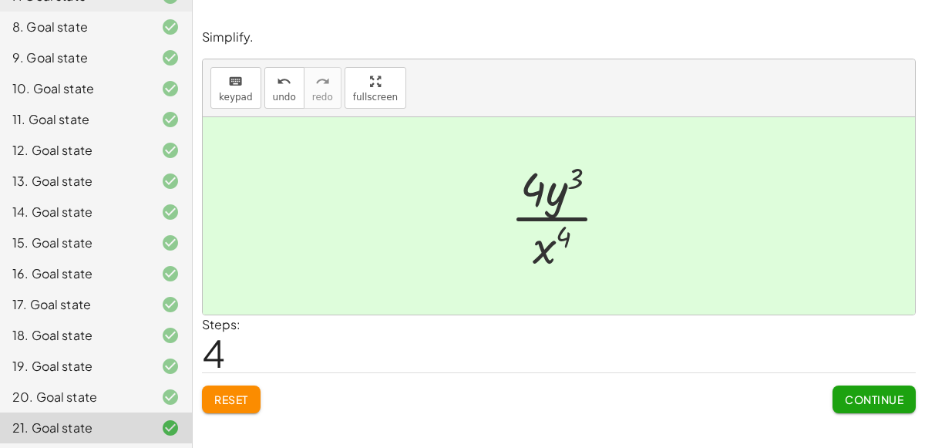
click at [836, 403] on button "Continue" at bounding box center [874, 400] width 83 height 28
